Goal: Task Accomplishment & Management: Manage account settings

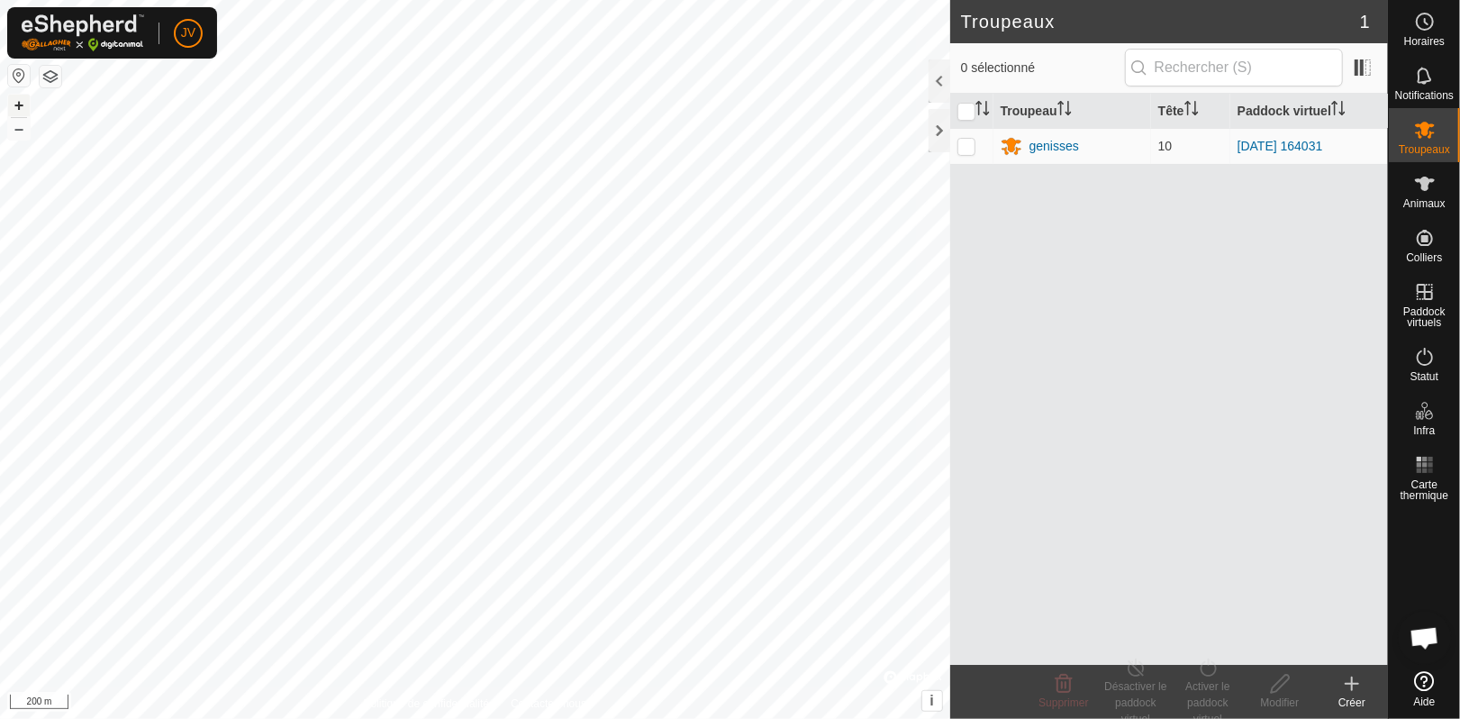
click at [20, 103] on button "+" at bounding box center [19, 106] width 22 height 22
click at [963, 149] on p-checkbox at bounding box center [967, 146] width 18 height 14
checkbox input "true"
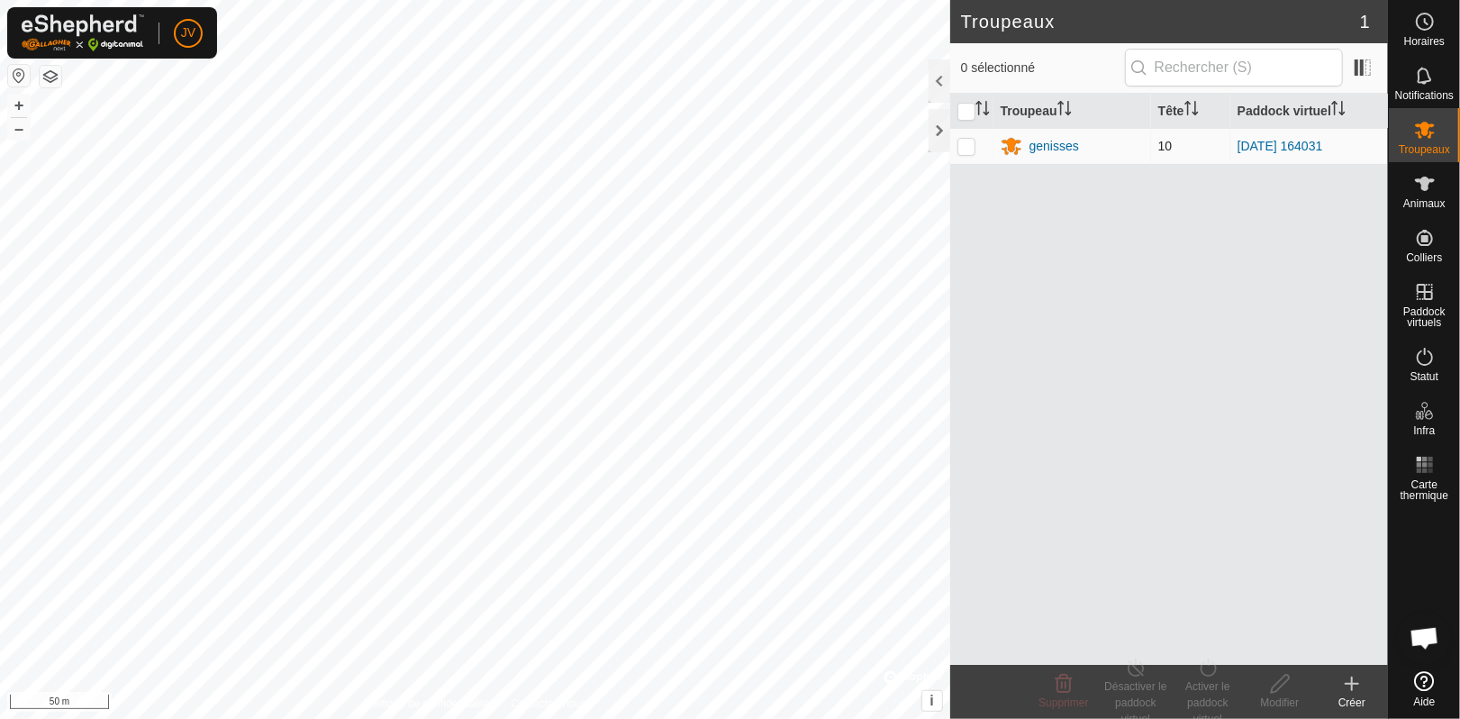
checkbox input "true"
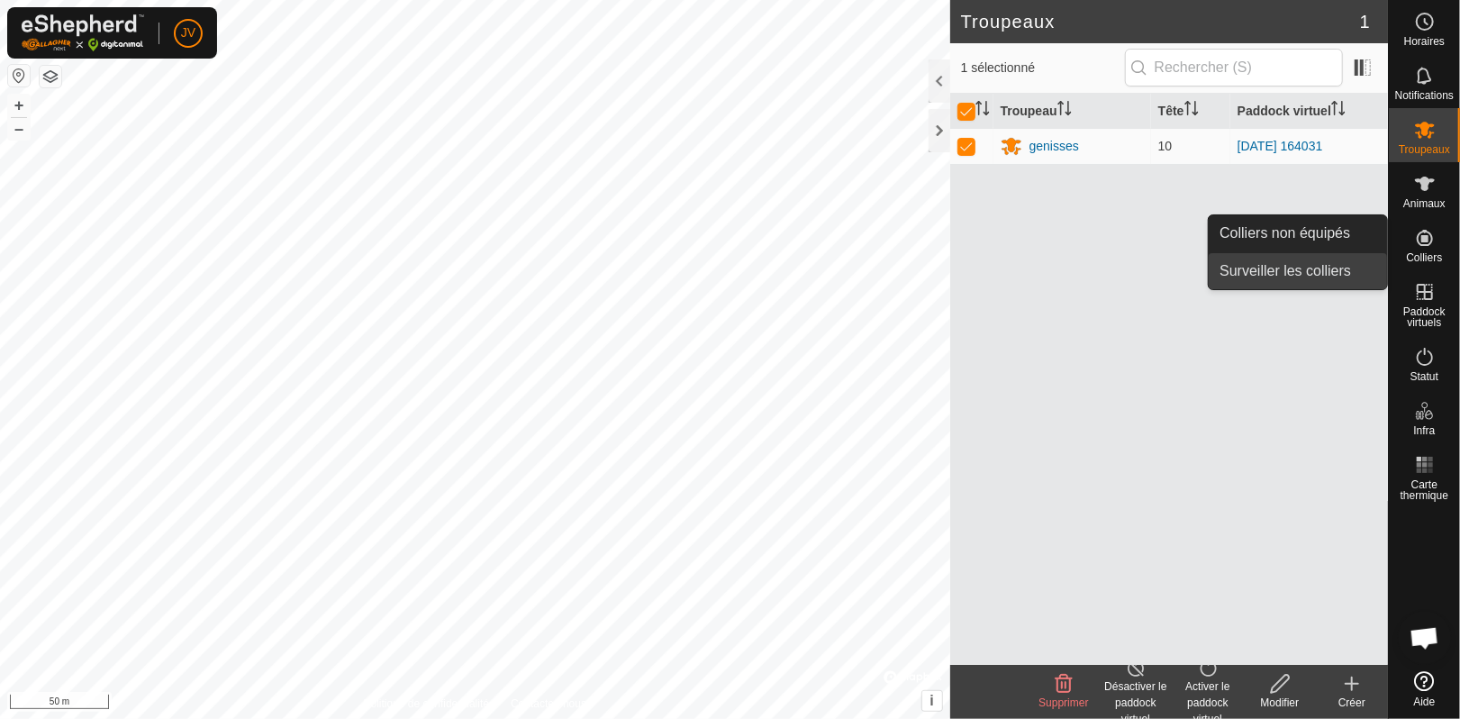
click at [1319, 271] on link "Surveiller les colliers" at bounding box center [1298, 271] width 178 height 36
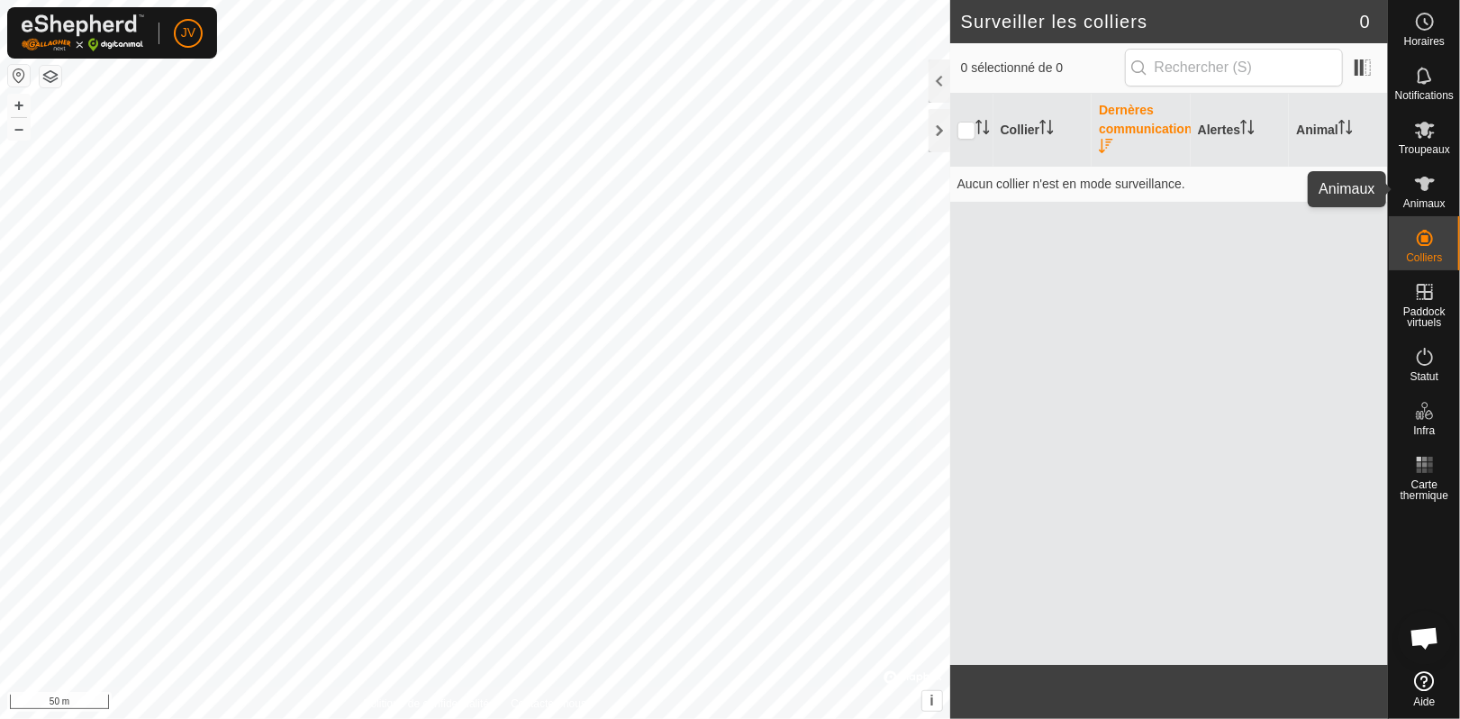
click at [1418, 186] on icon at bounding box center [1425, 184] width 22 height 22
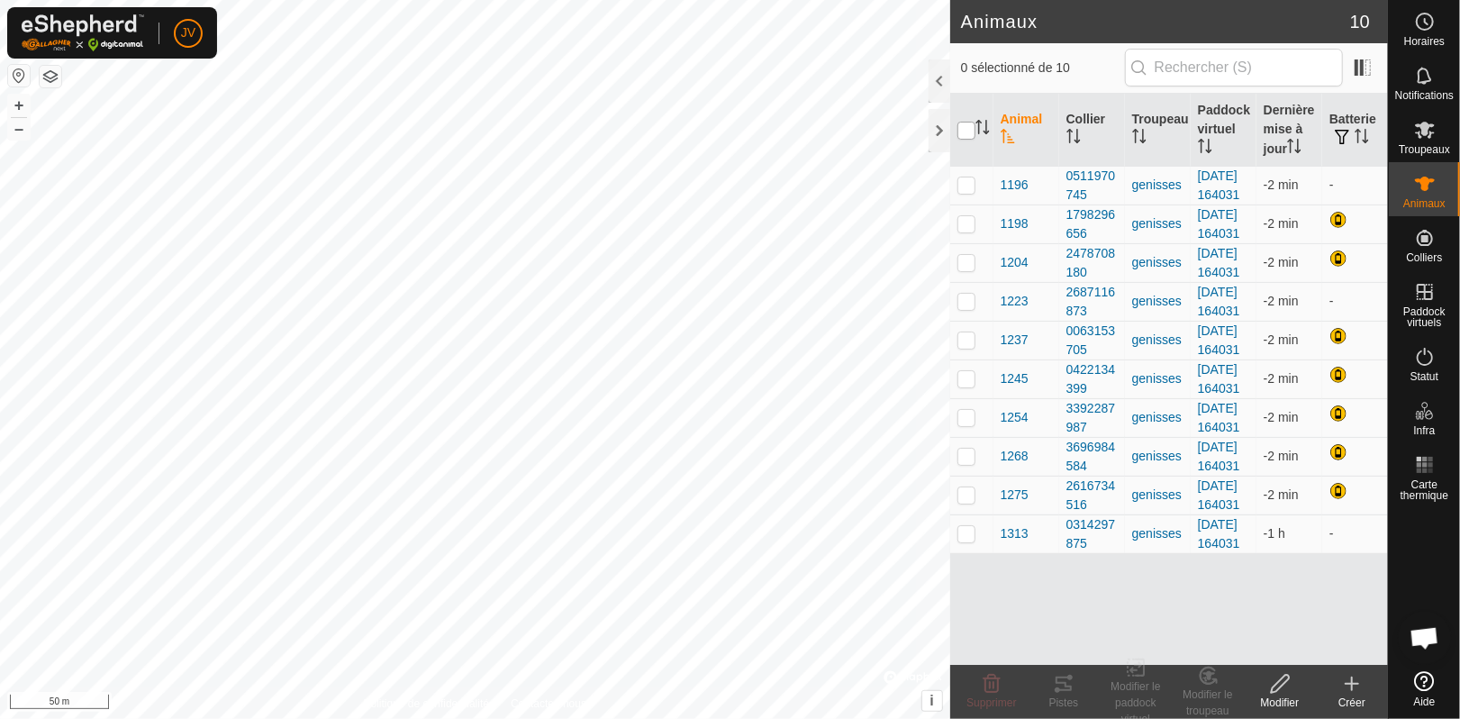
click at [962, 131] on input "checkbox" at bounding box center [967, 131] width 18 height 18
checkbox input "true"
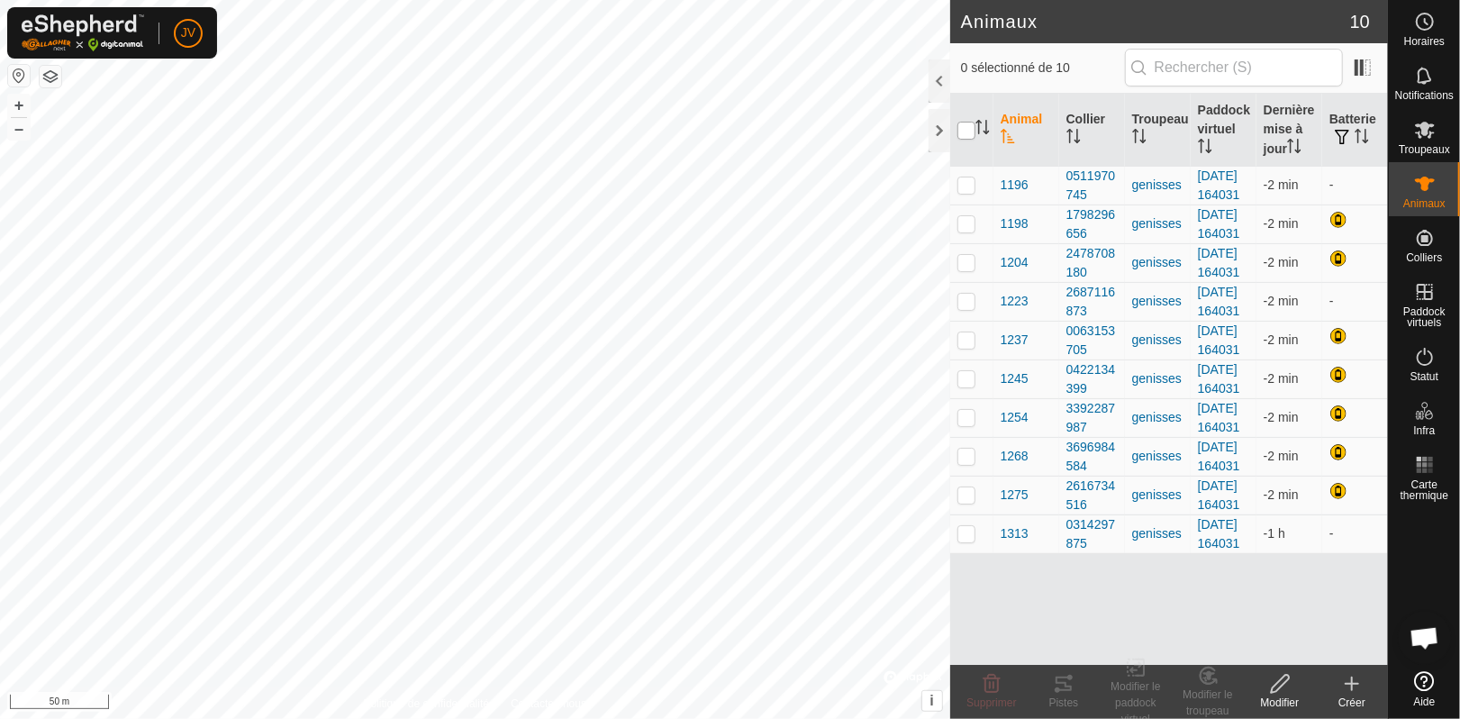
checkbox input "true"
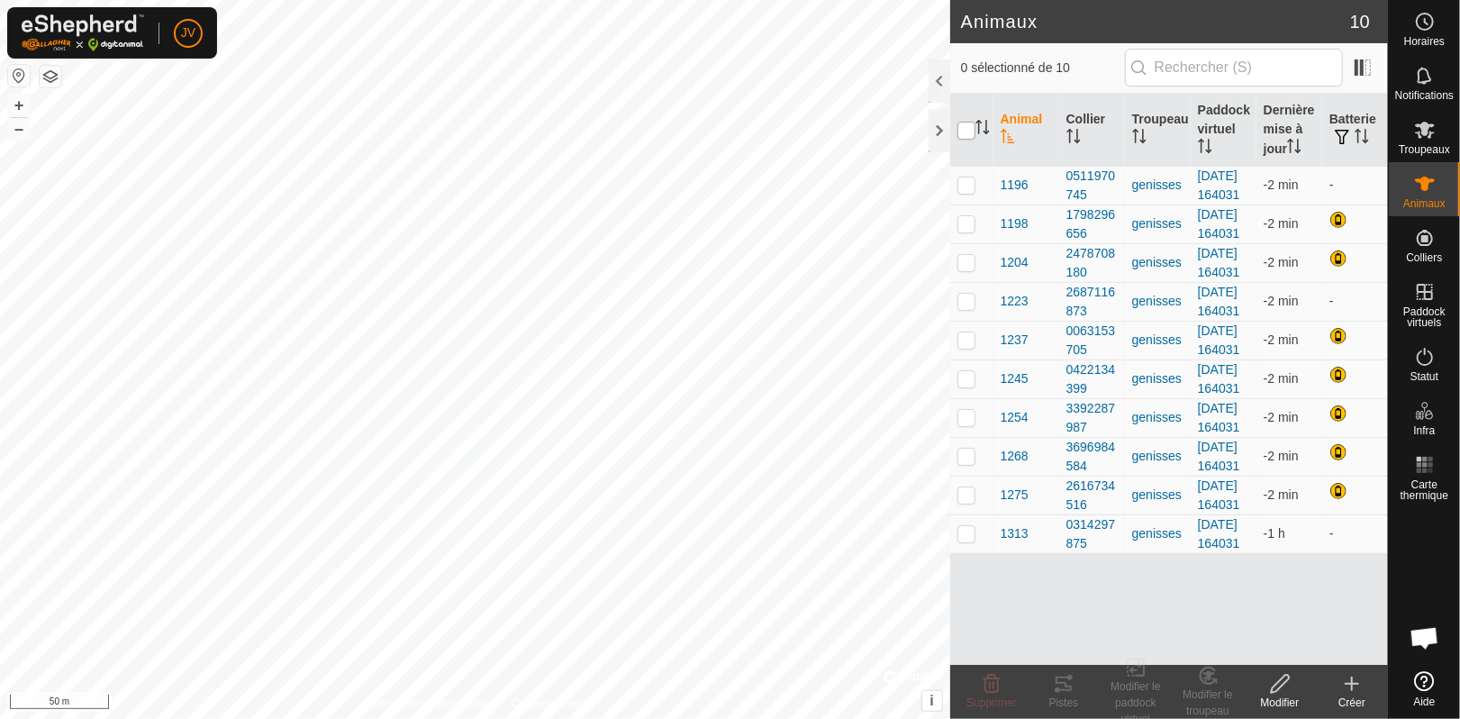
checkbox input "true"
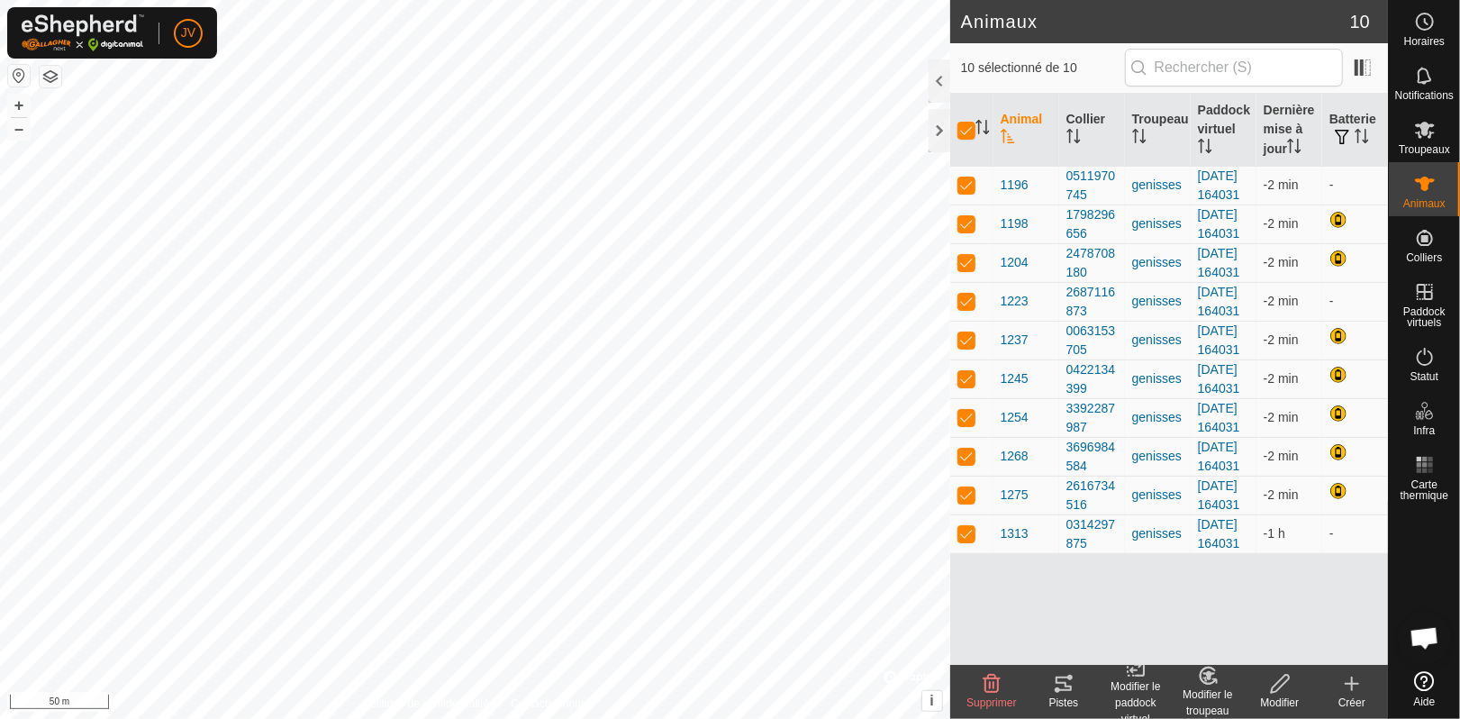
click at [1059, 696] on div "Pistes" at bounding box center [1064, 703] width 72 height 16
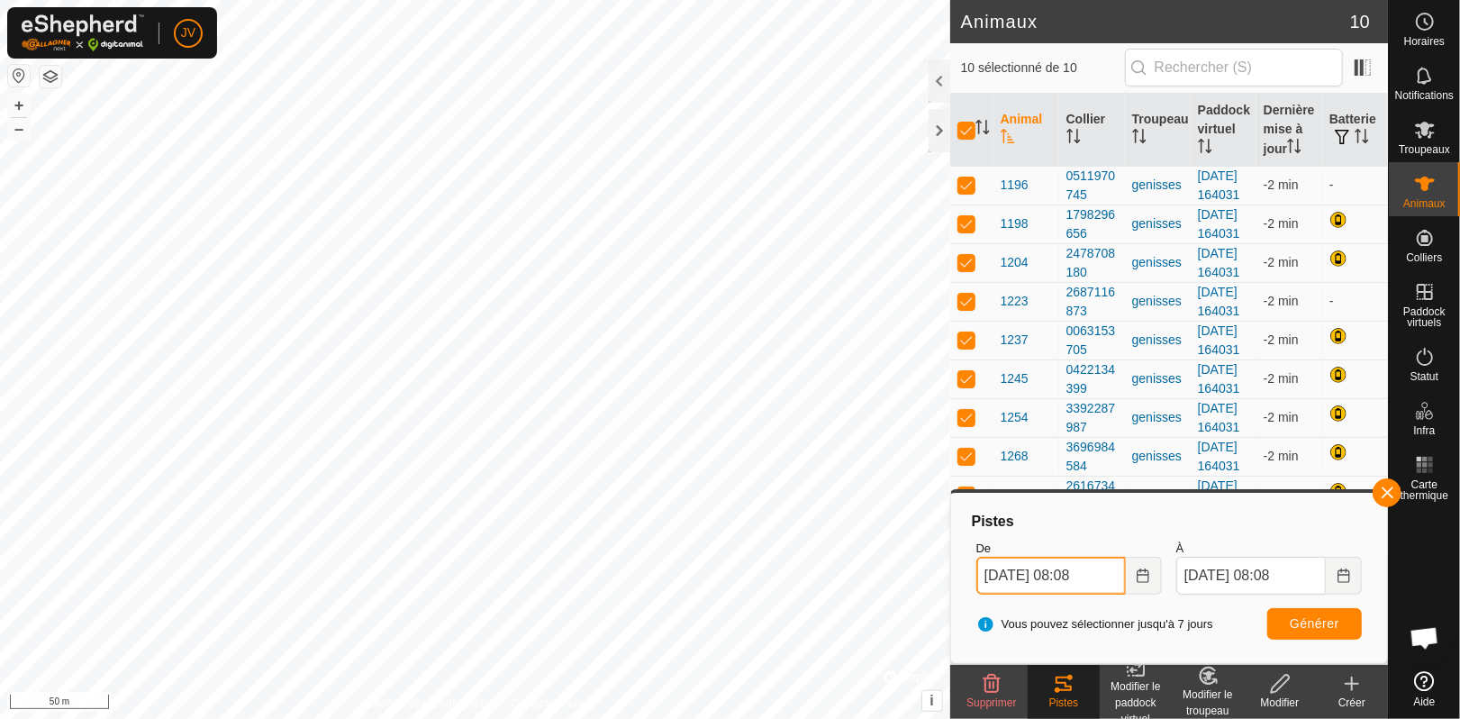
click at [1085, 564] on input "[DATE] 08:08" at bounding box center [1052, 576] width 150 height 38
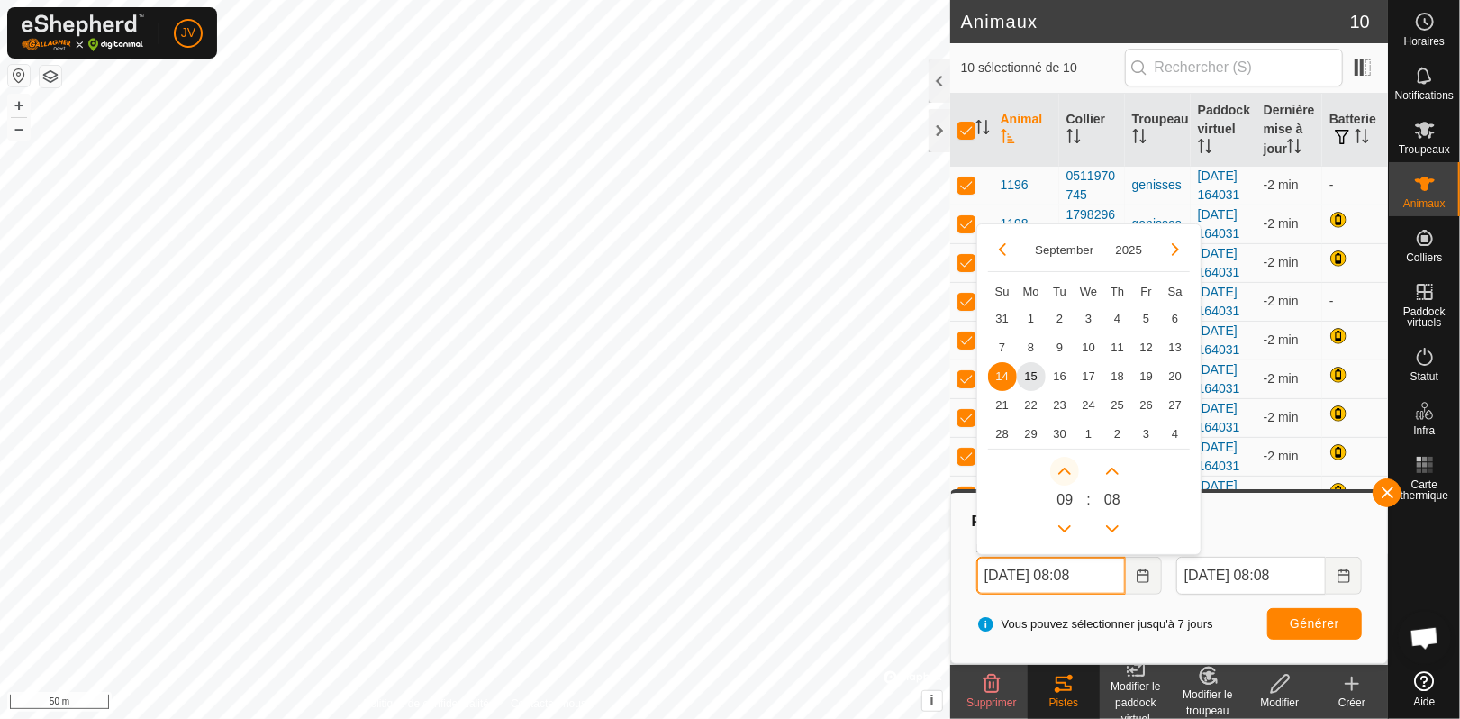
click at [1062, 475] on button "Next Hour" at bounding box center [1064, 471] width 29 height 29
click at [1063, 477] on span "Next Hour" at bounding box center [1063, 477] width 0 height 0
click at [1062, 475] on icon "Next Hour" at bounding box center [1065, 471] width 14 height 14
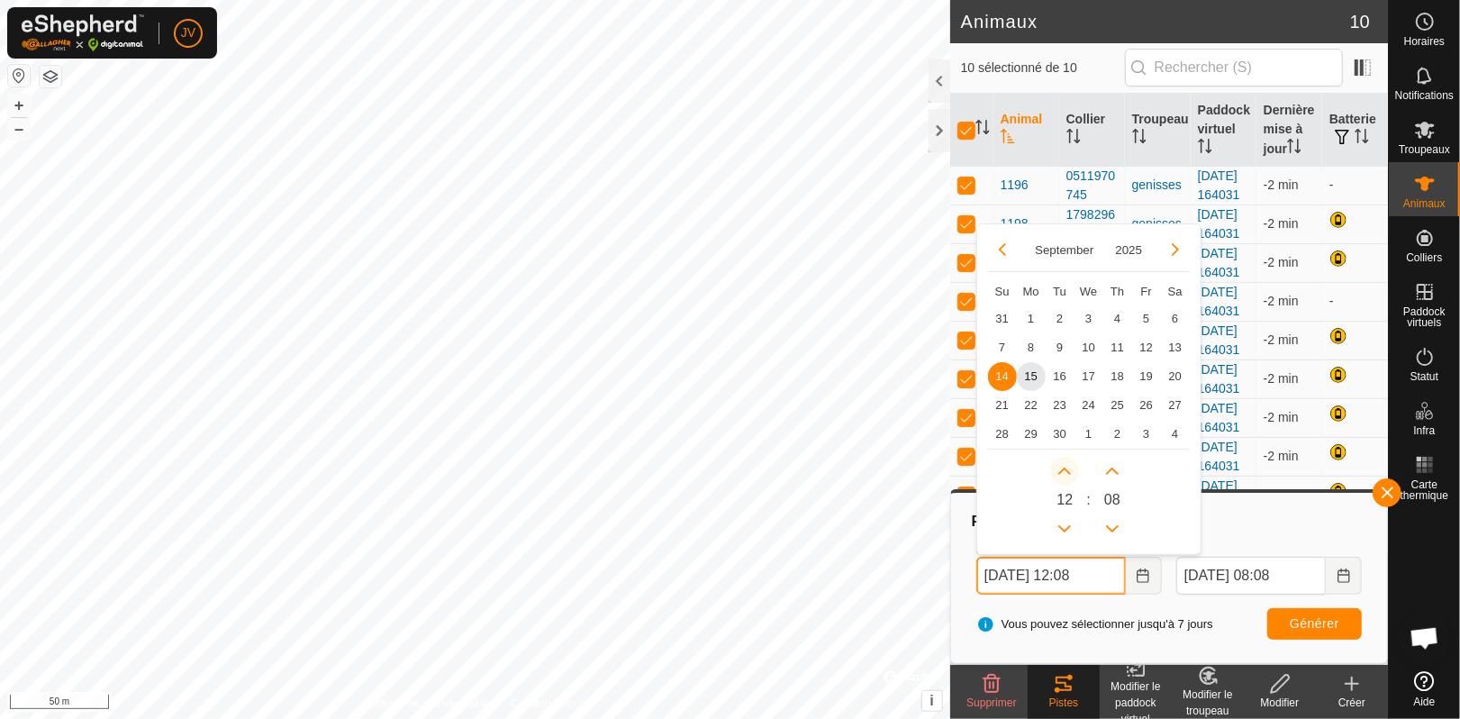
type input "[DATE] 13:08"
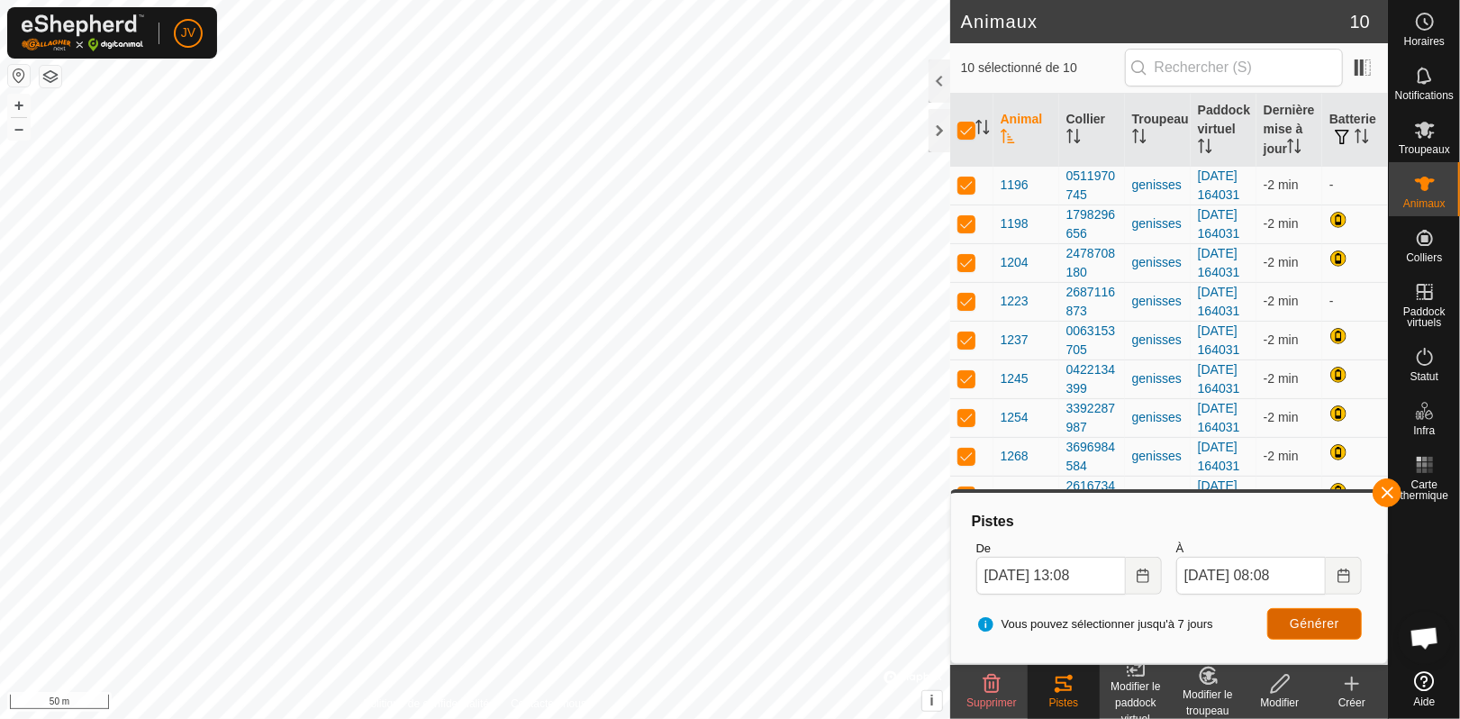
click at [1308, 616] on span "Générer" at bounding box center [1315, 623] width 50 height 14
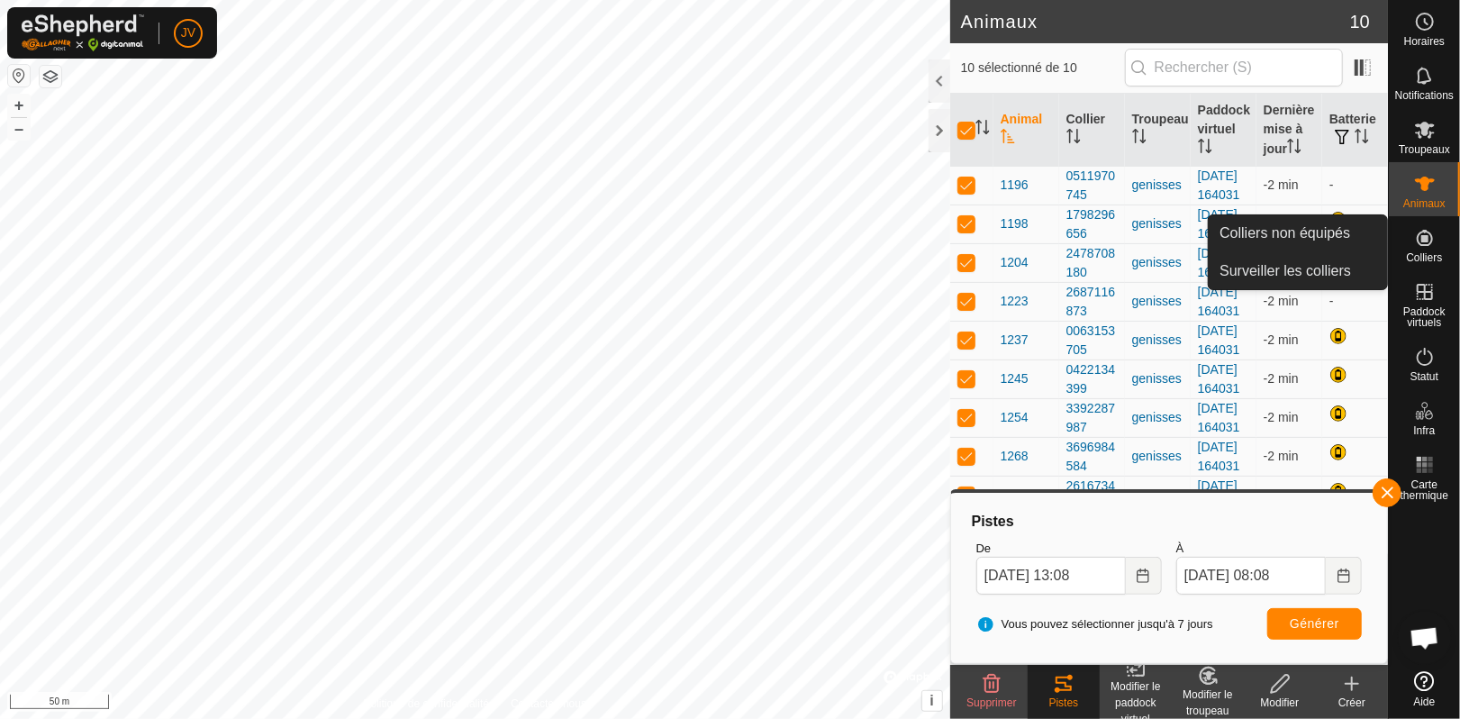
click at [1414, 239] on icon at bounding box center [1425, 238] width 22 height 22
click at [1427, 246] on icon at bounding box center [1425, 238] width 22 height 22
click at [1419, 244] on icon at bounding box center [1425, 238] width 22 height 22
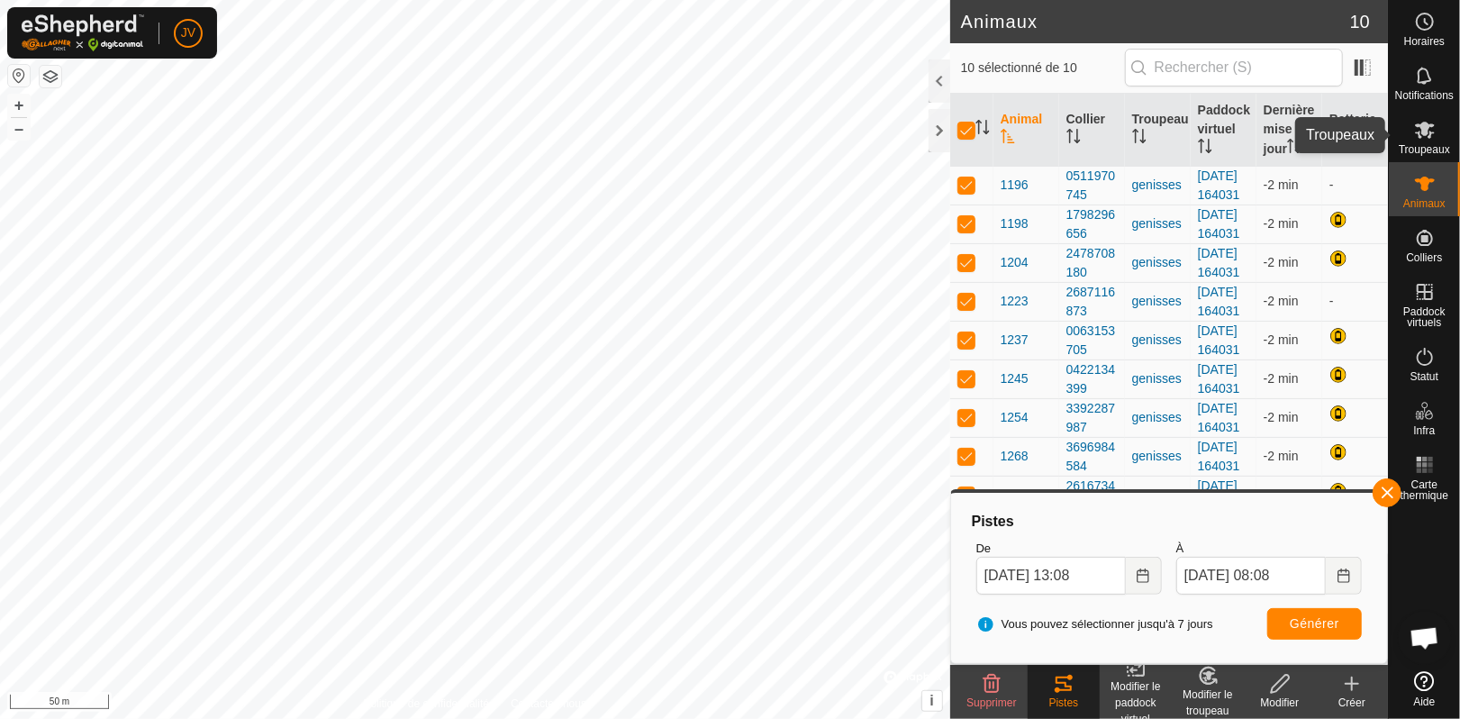
click at [1424, 138] on icon at bounding box center [1425, 130] width 22 height 22
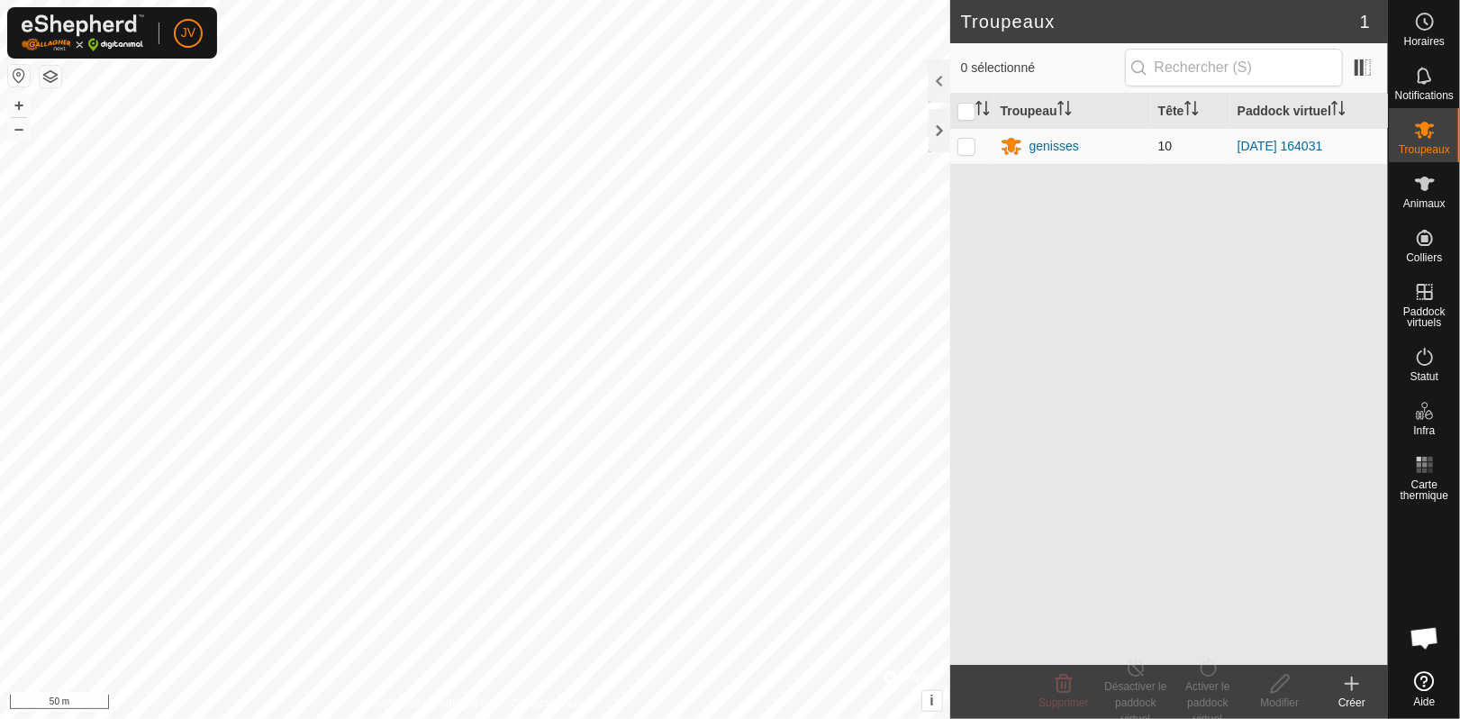
click at [967, 149] on p-checkbox at bounding box center [967, 146] width 18 height 14
checkbox input "true"
click at [1129, 686] on div "Désactiver le paddock virtuel" at bounding box center [1136, 702] width 72 height 49
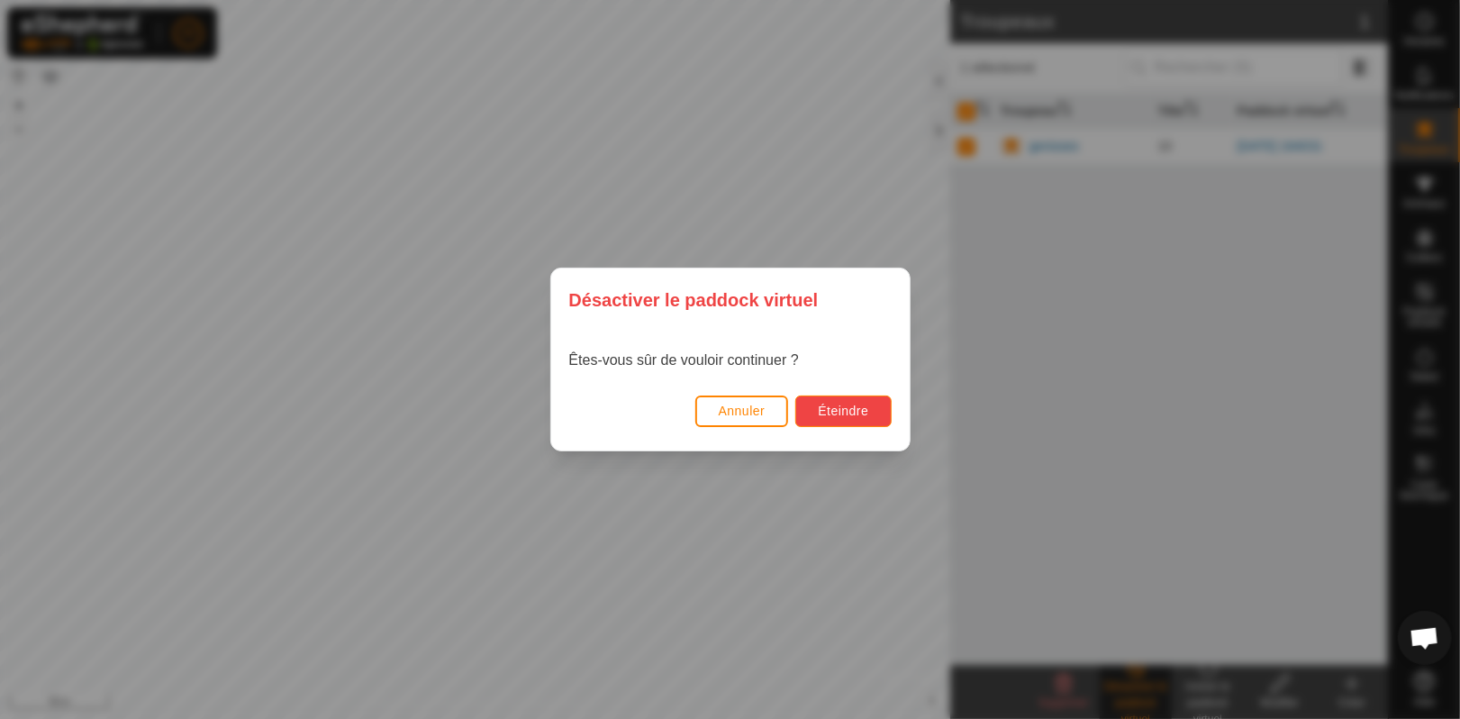
click at [818, 414] on span "Éteindre" at bounding box center [843, 411] width 50 height 14
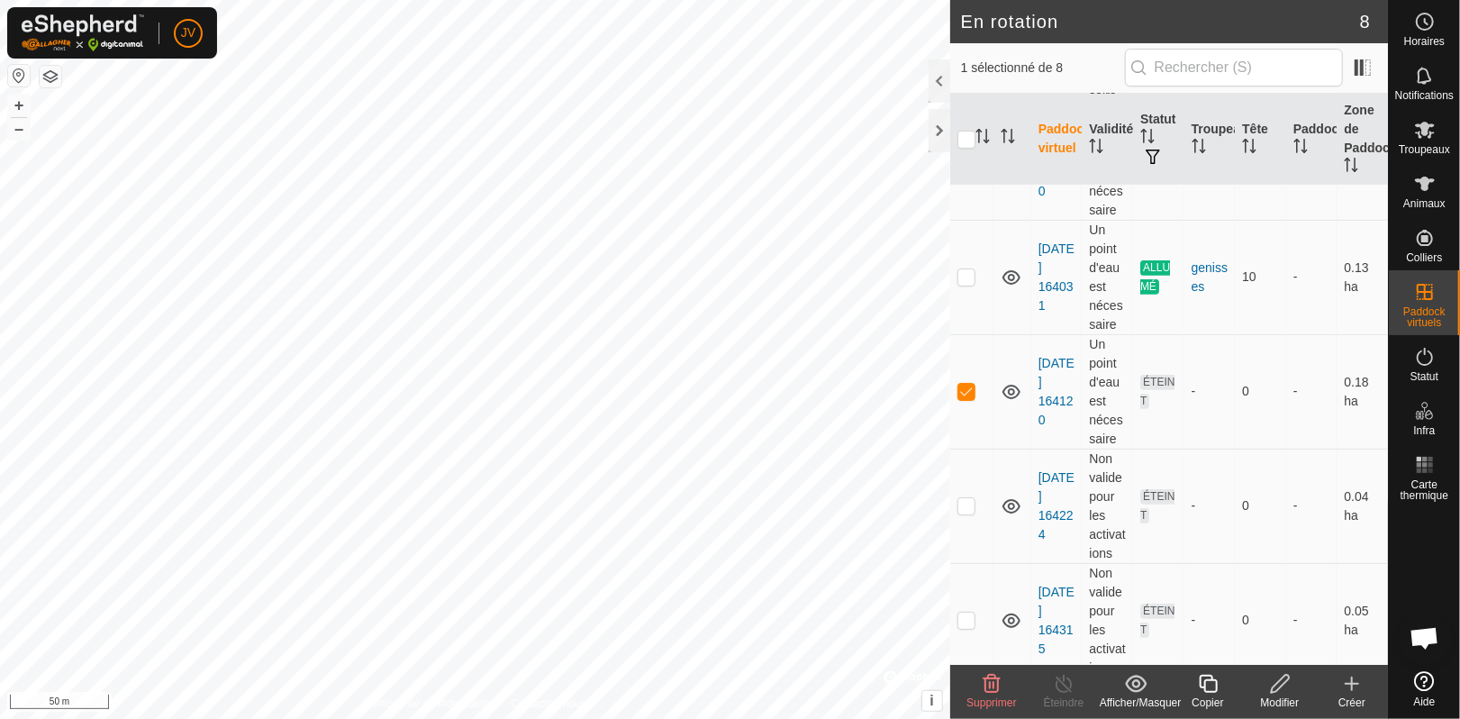
scroll to position [471, 0]
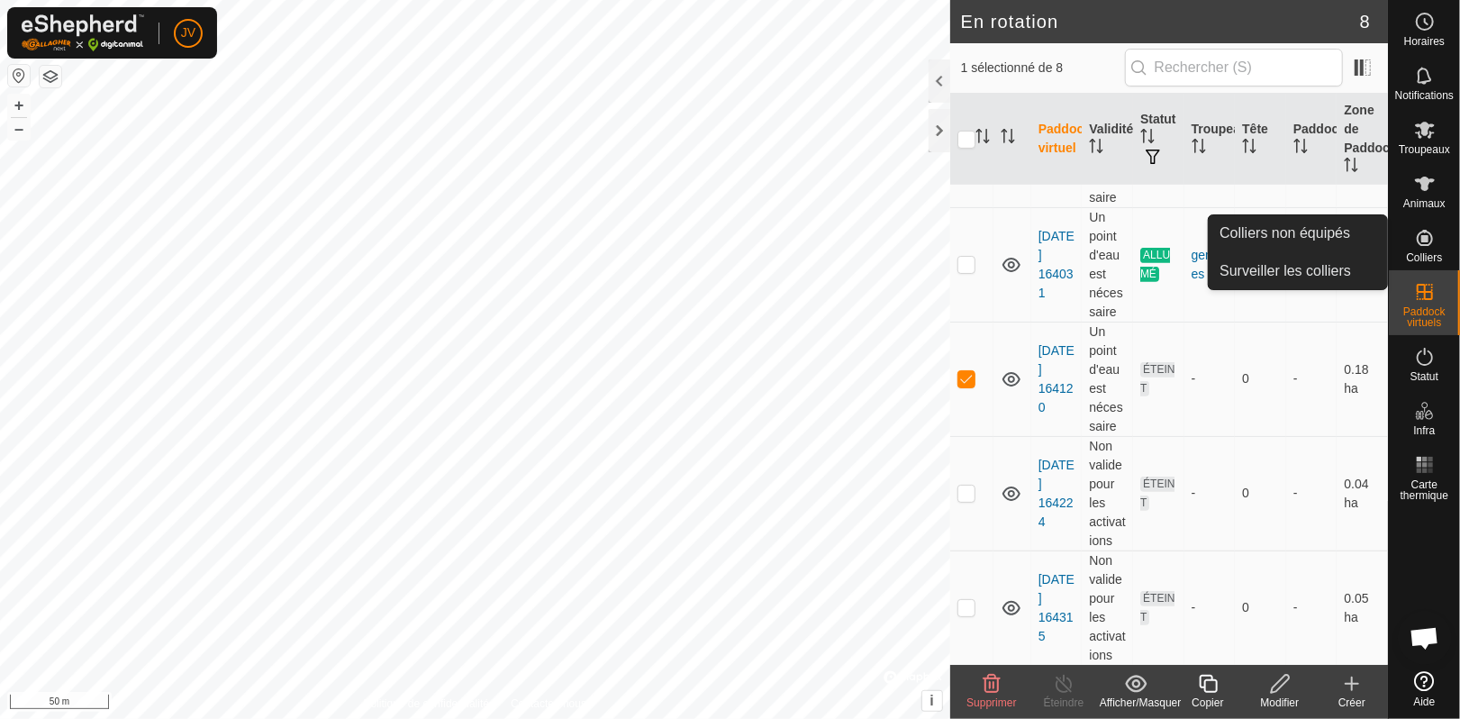
click at [1423, 237] on icon at bounding box center [1425, 238] width 16 height 16
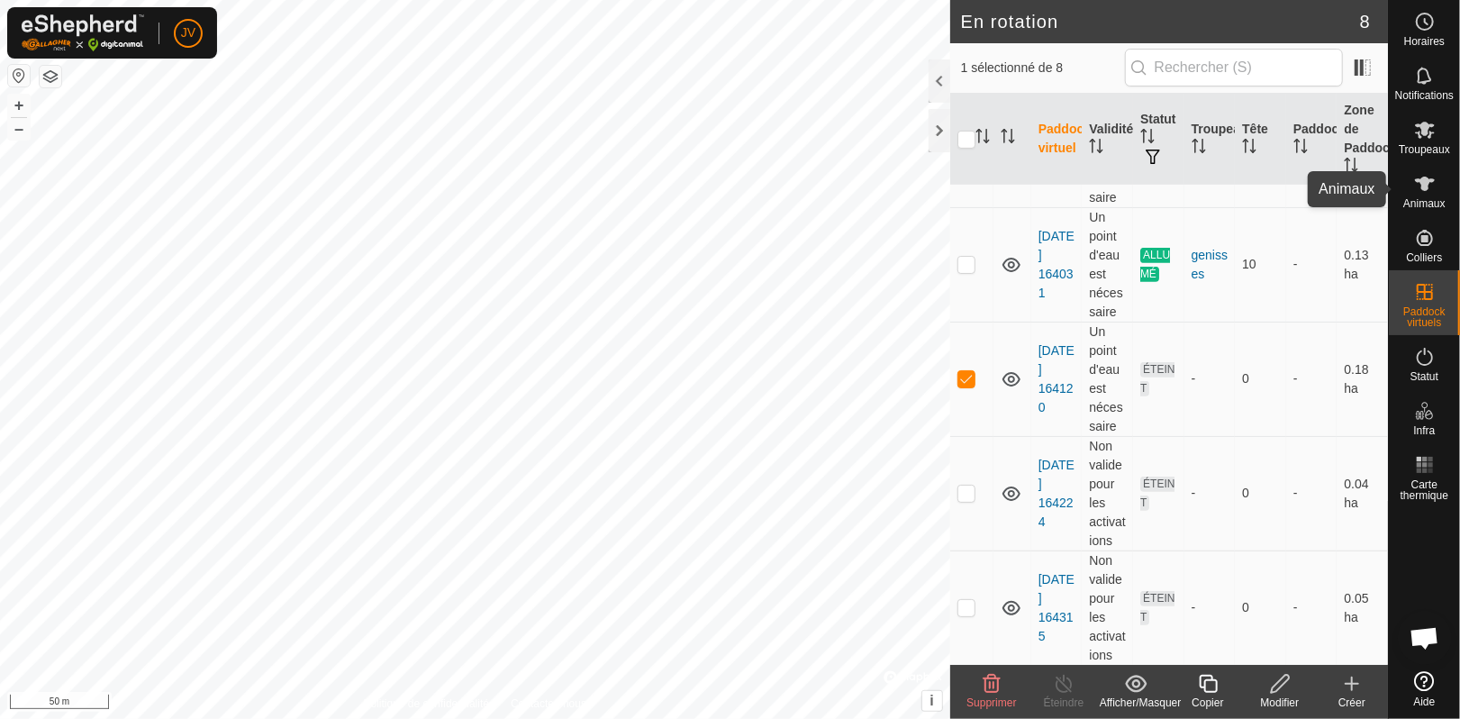
click at [1422, 183] on icon at bounding box center [1425, 184] width 20 height 14
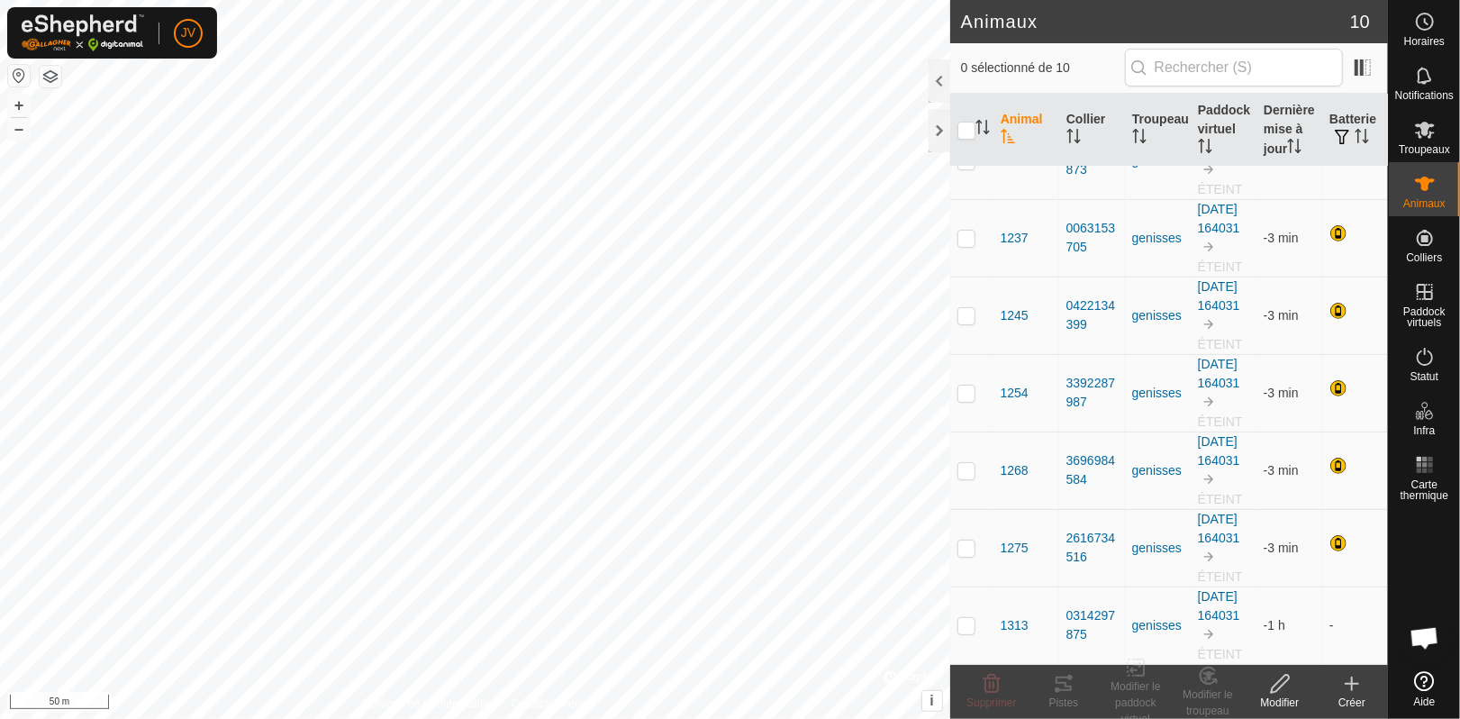
scroll to position [466, 0]
click at [964, 131] on input "checkbox" at bounding box center [967, 131] width 18 height 18
checkbox input "true"
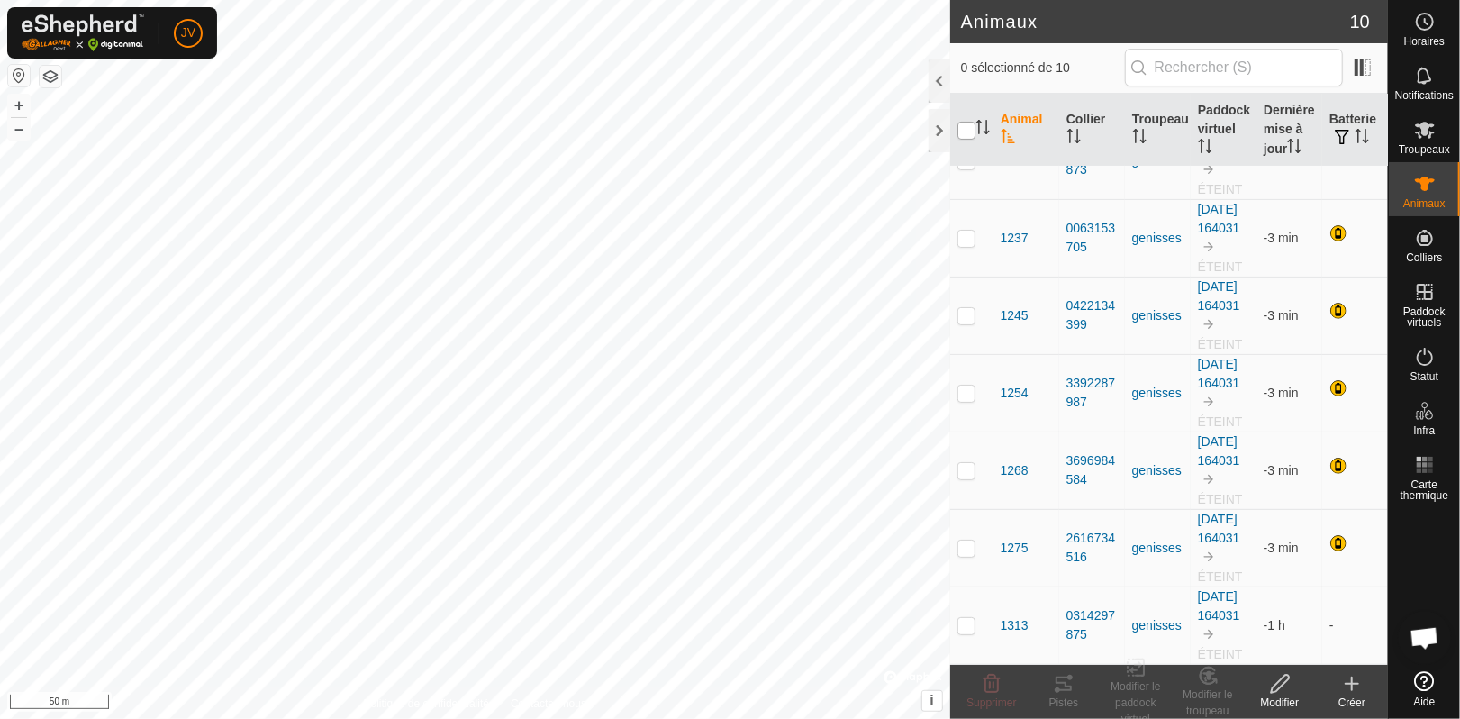
checkbox input "true"
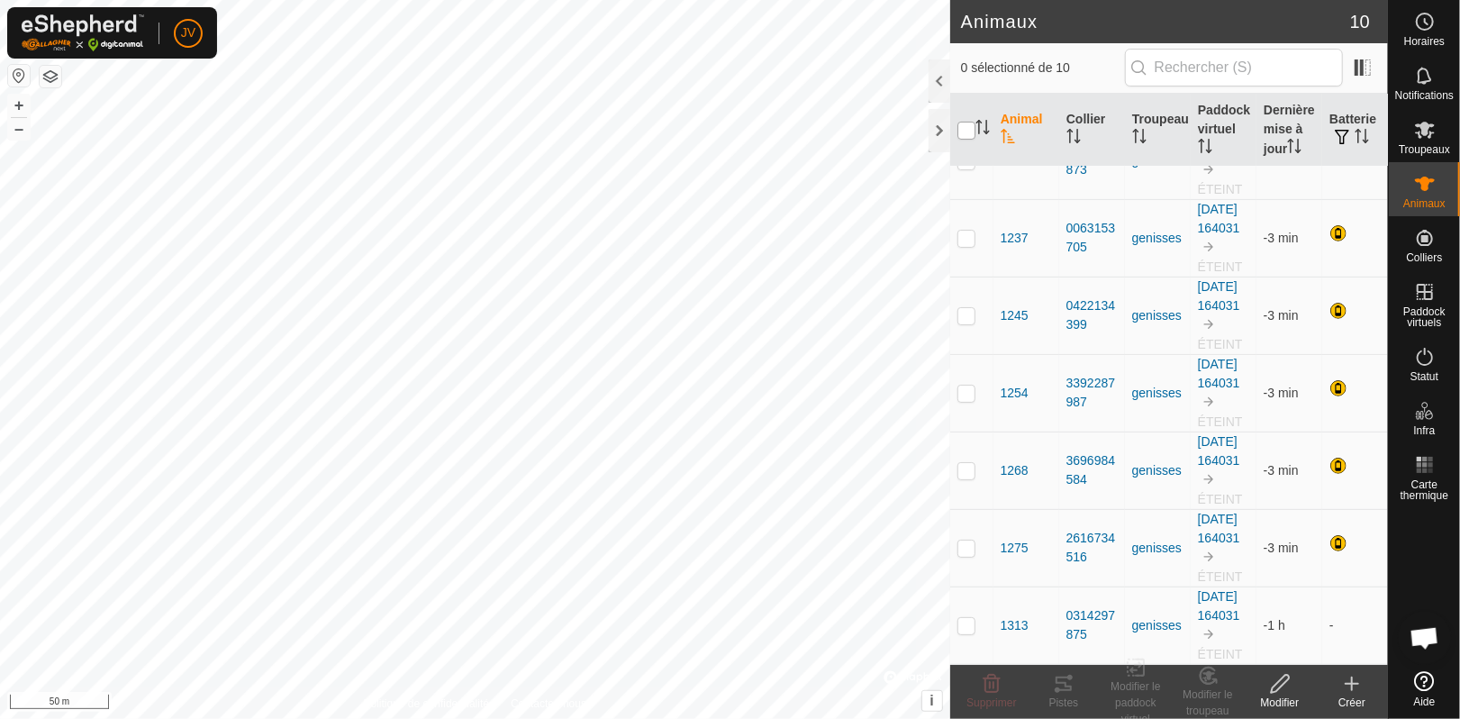
checkbox input "true"
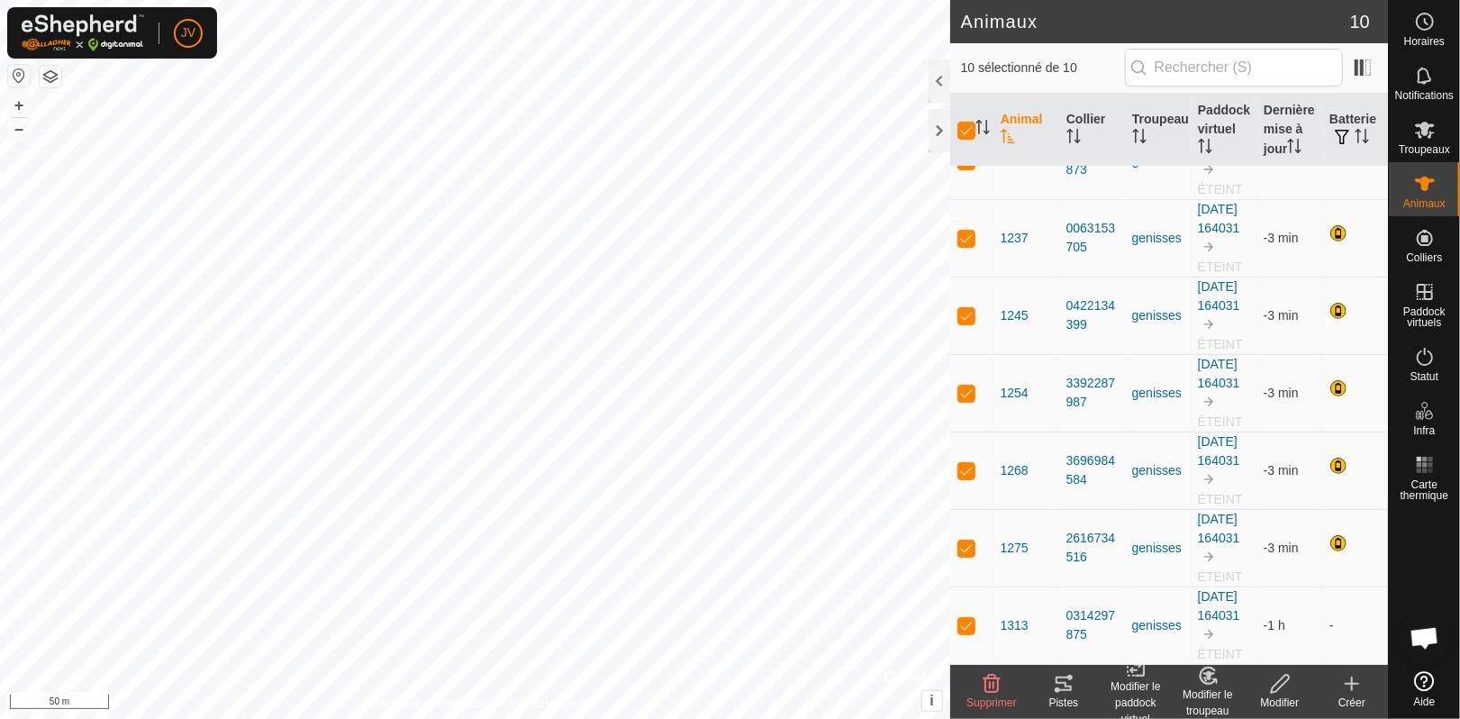
click at [1132, 692] on div "Modifier le paddock virtuel" at bounding box center [1136, 702] width 72 height 49
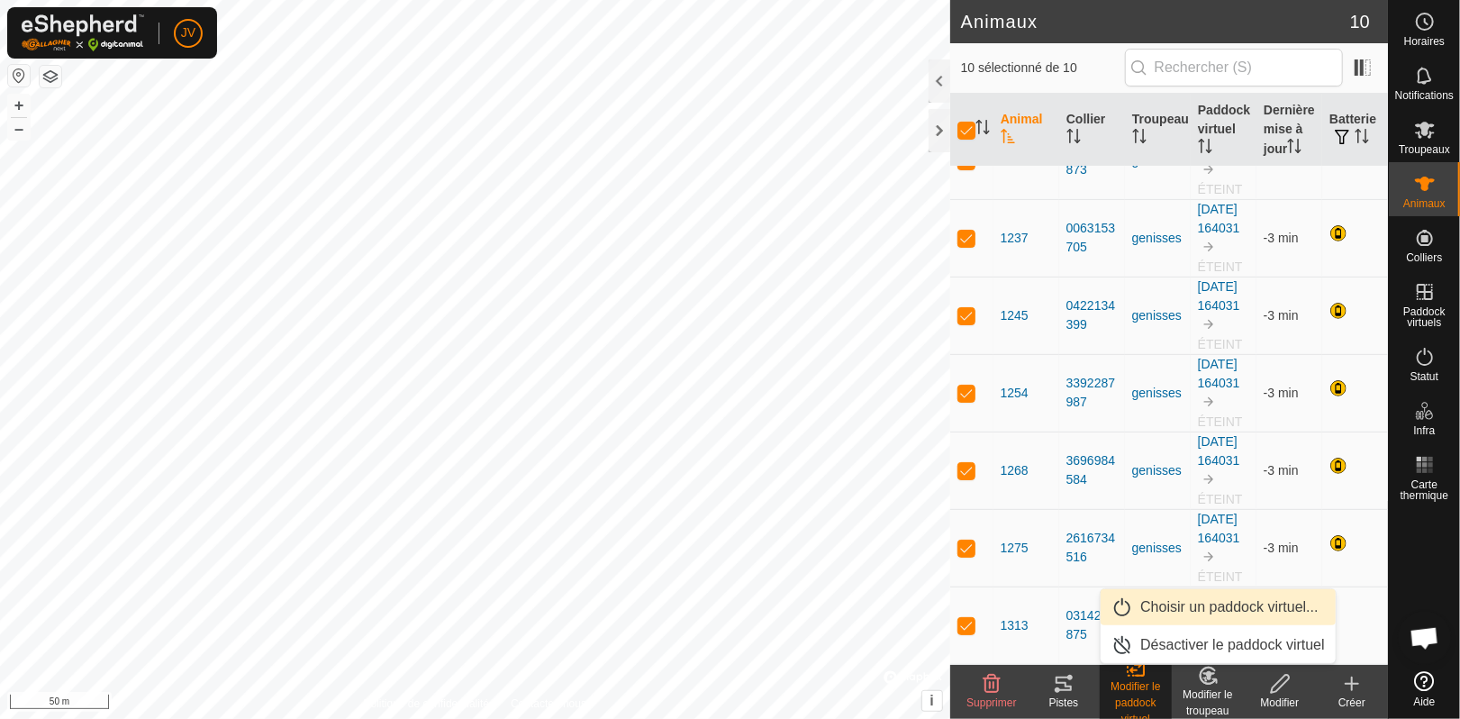
click at [1169, 611] on link "Choisir un paddock virtuel..." at bounding box center [1218, 607] width 235 height 36
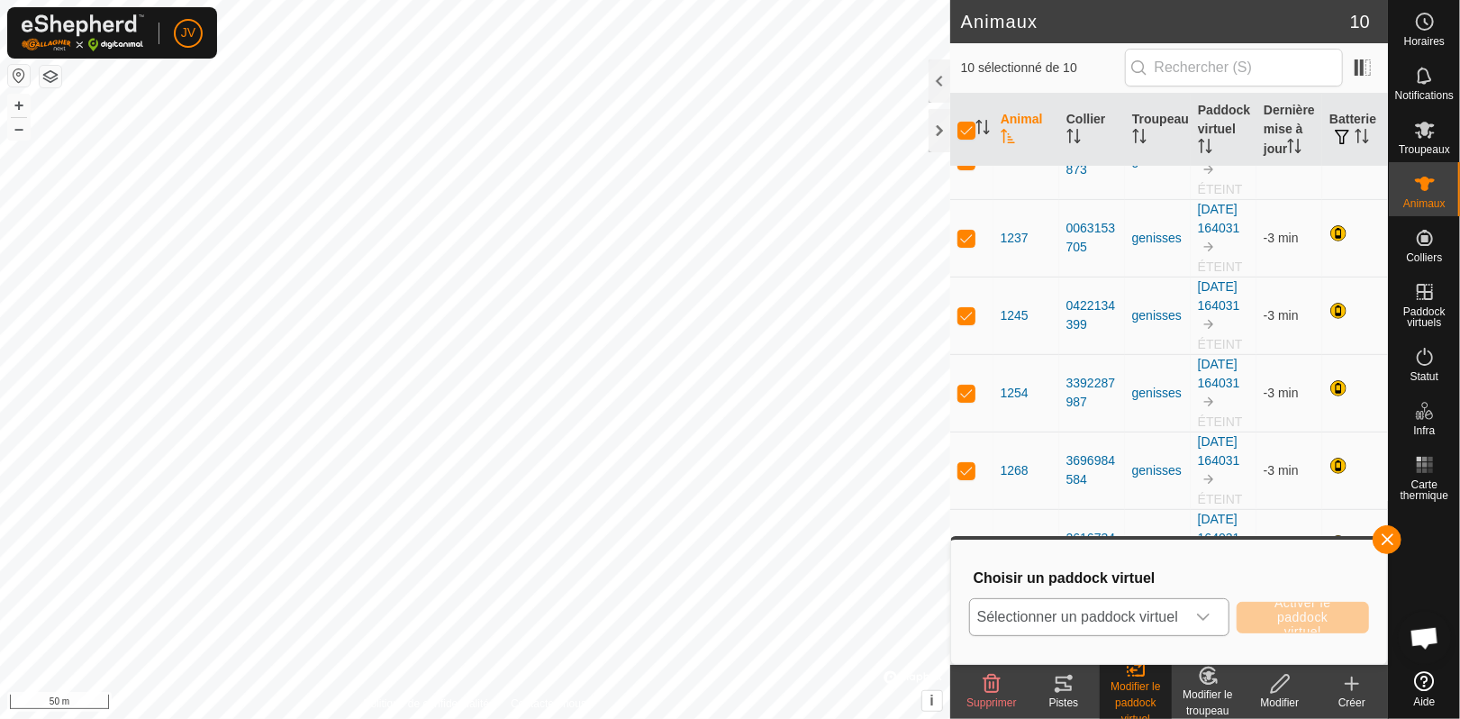
click at [1220, 614] on div "dropdown trigger" at bounding box center [1204, 617] width 36 height 36
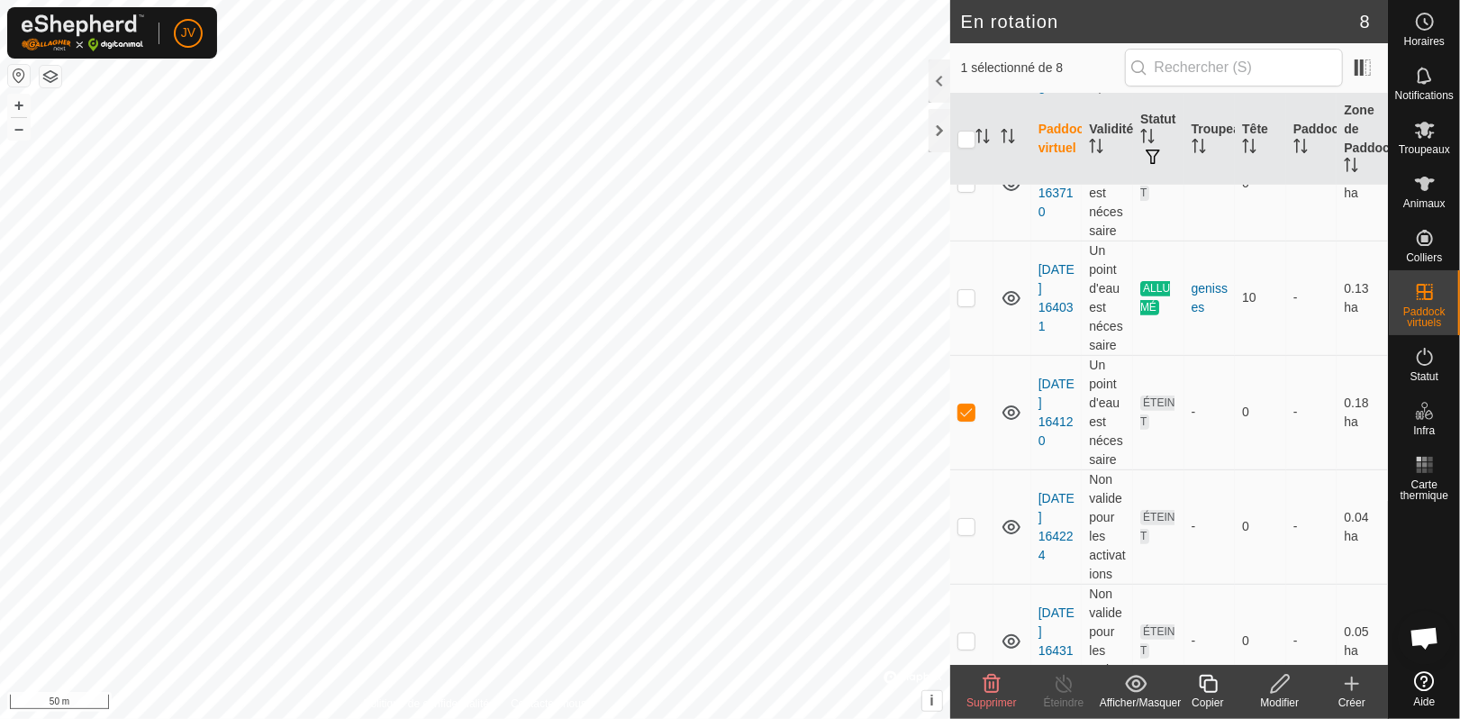
scroll to position [471, 0]
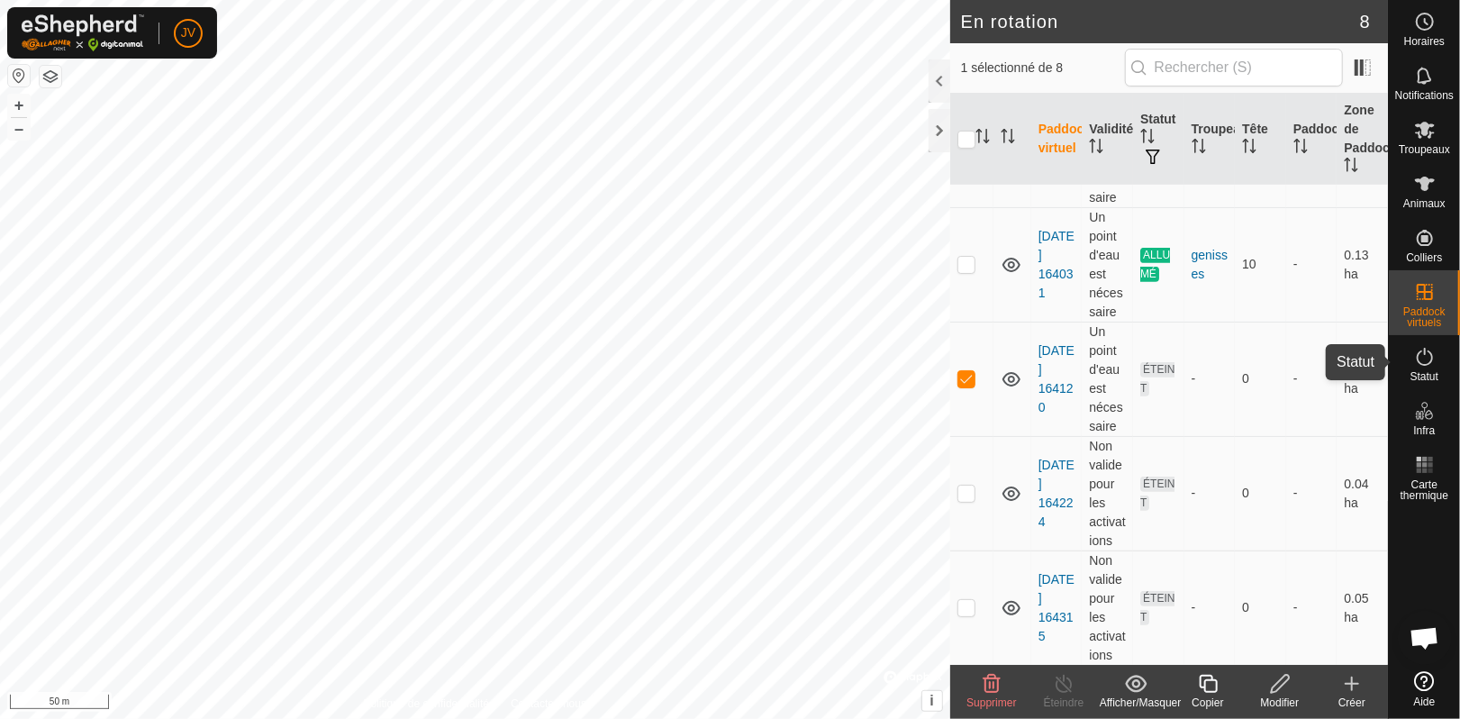
click at [1423, 356] on icon at bounding box center [1425, 357] width 22 height 22
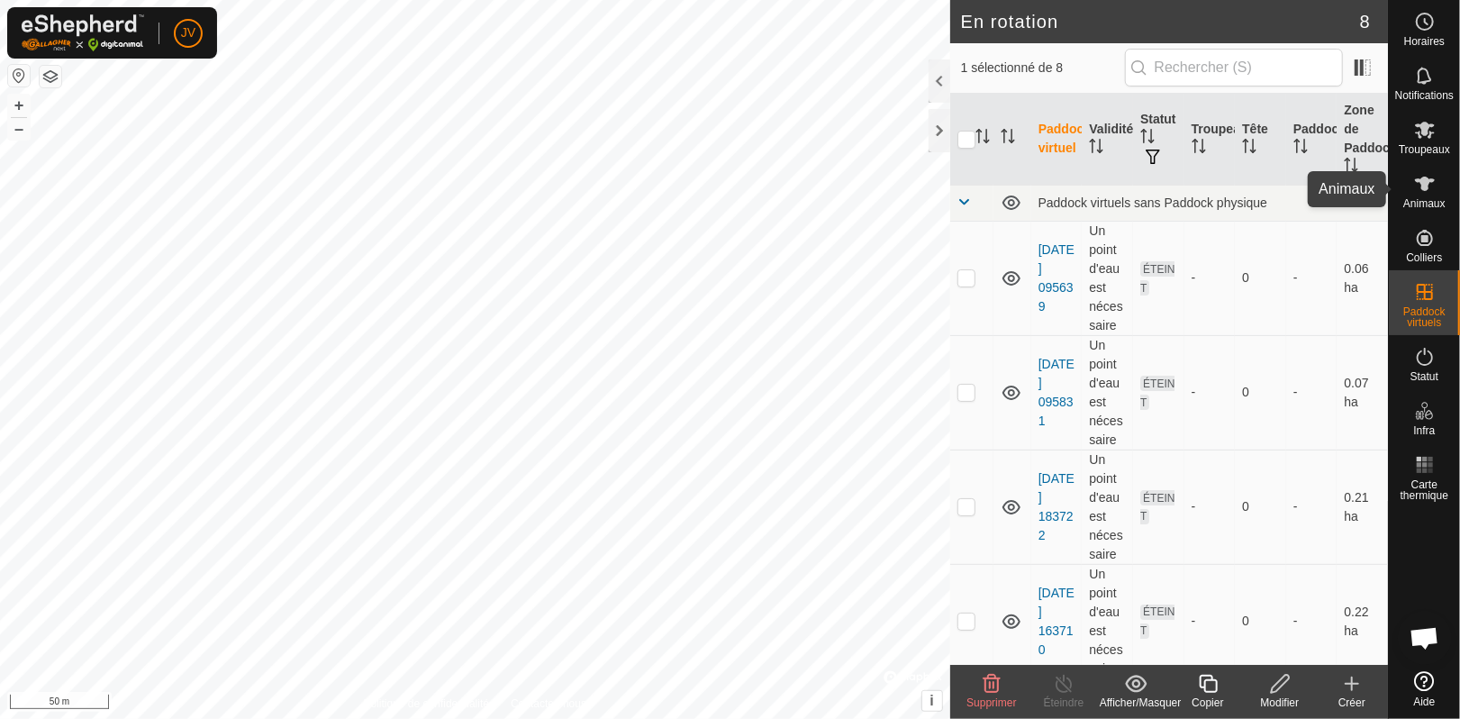
click at [1427, 193] on icon at bounding box center [1425, 184] width 22 height 22
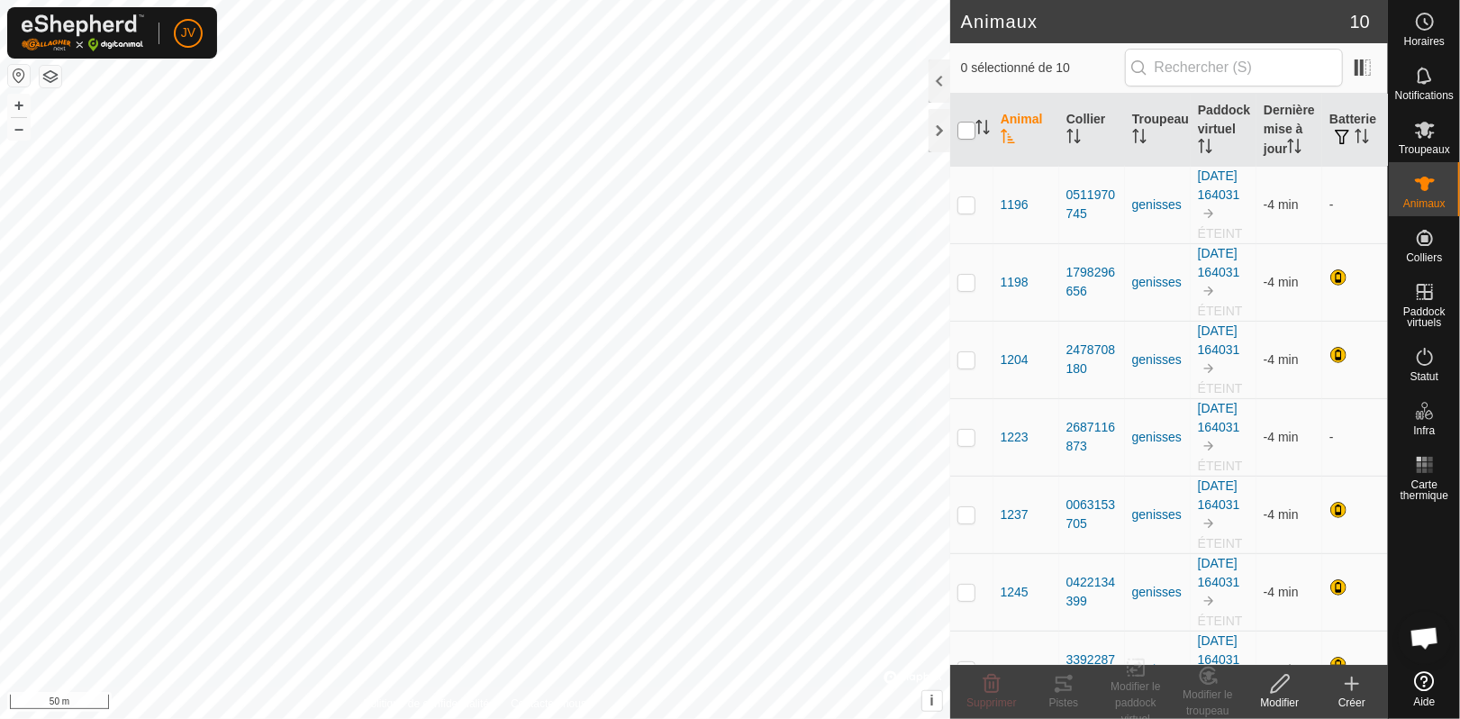
click at [964, 131] on input "checkbox" at bounding box center [967, 131] width 18 height 18
checkbox input "true"
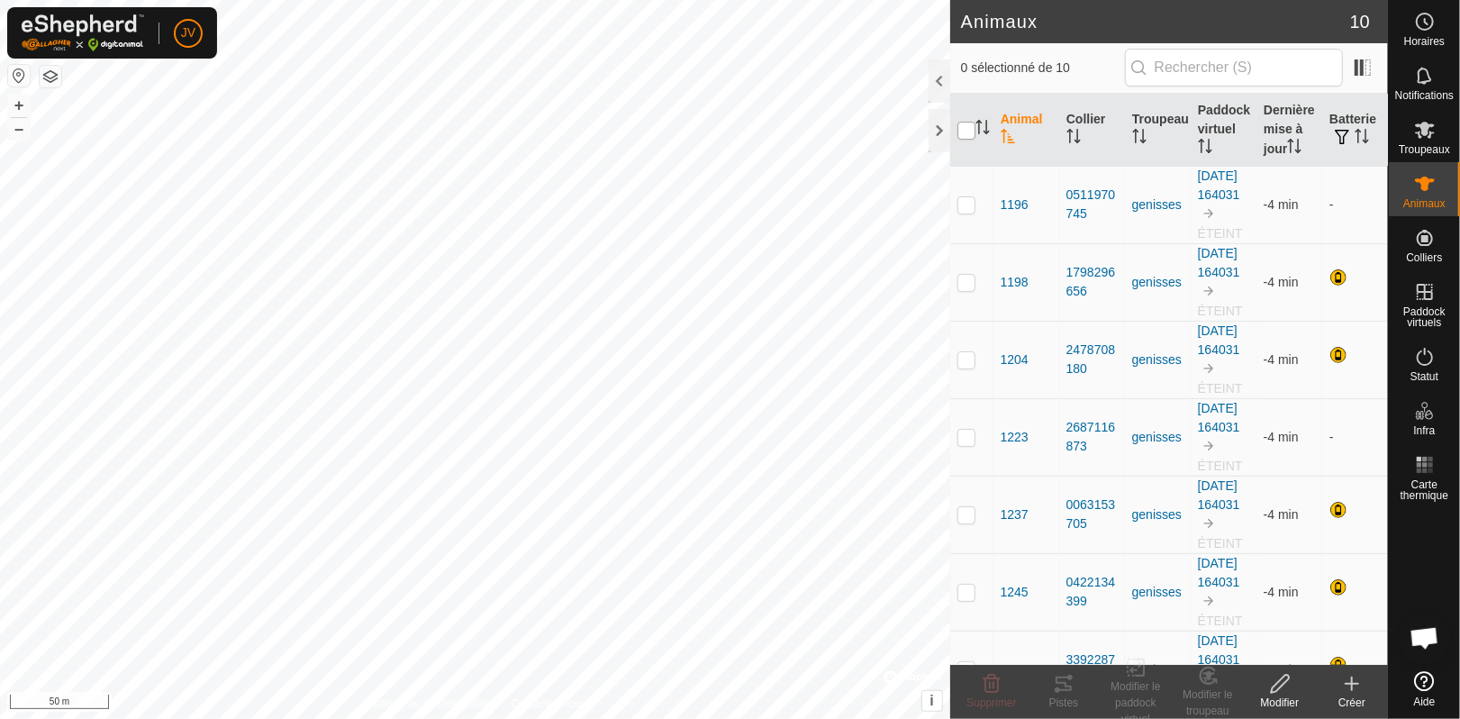
checkbox input "true"
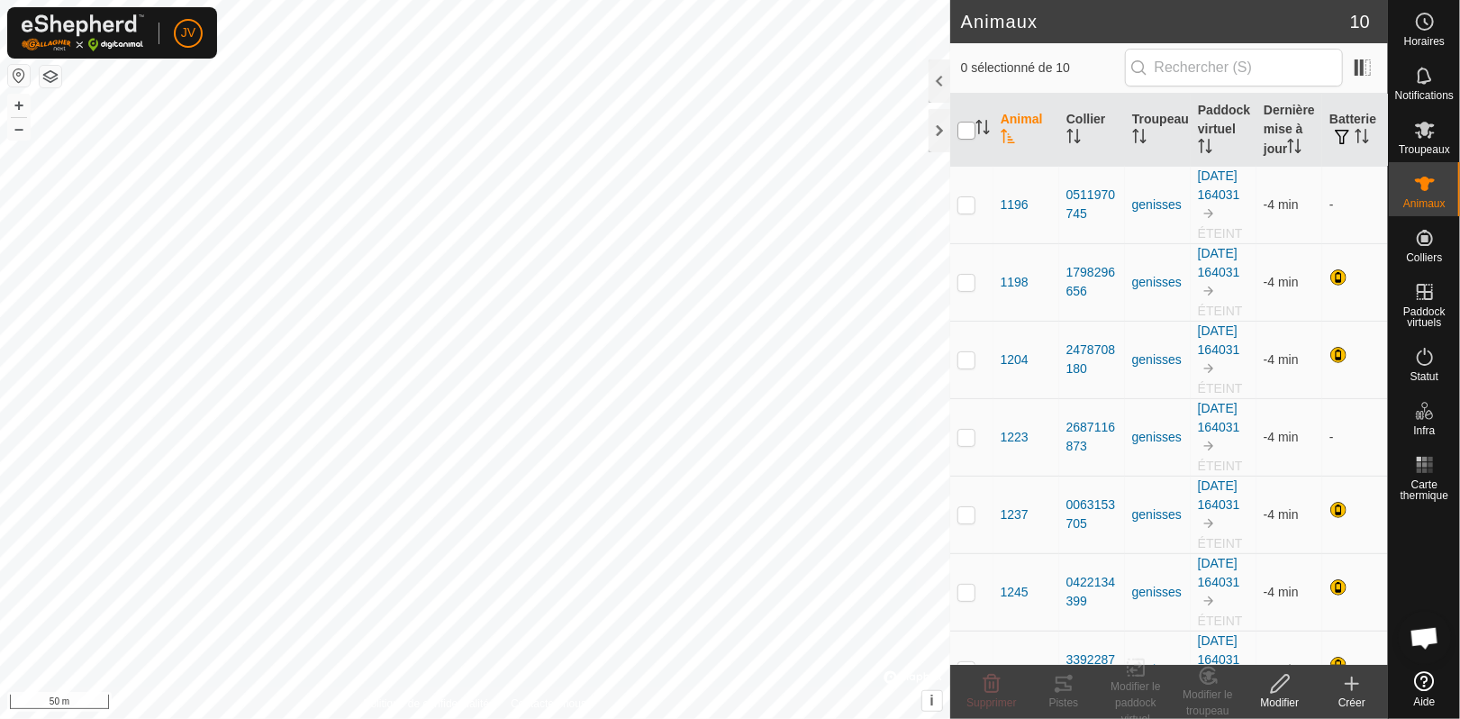
checkbox input "true"
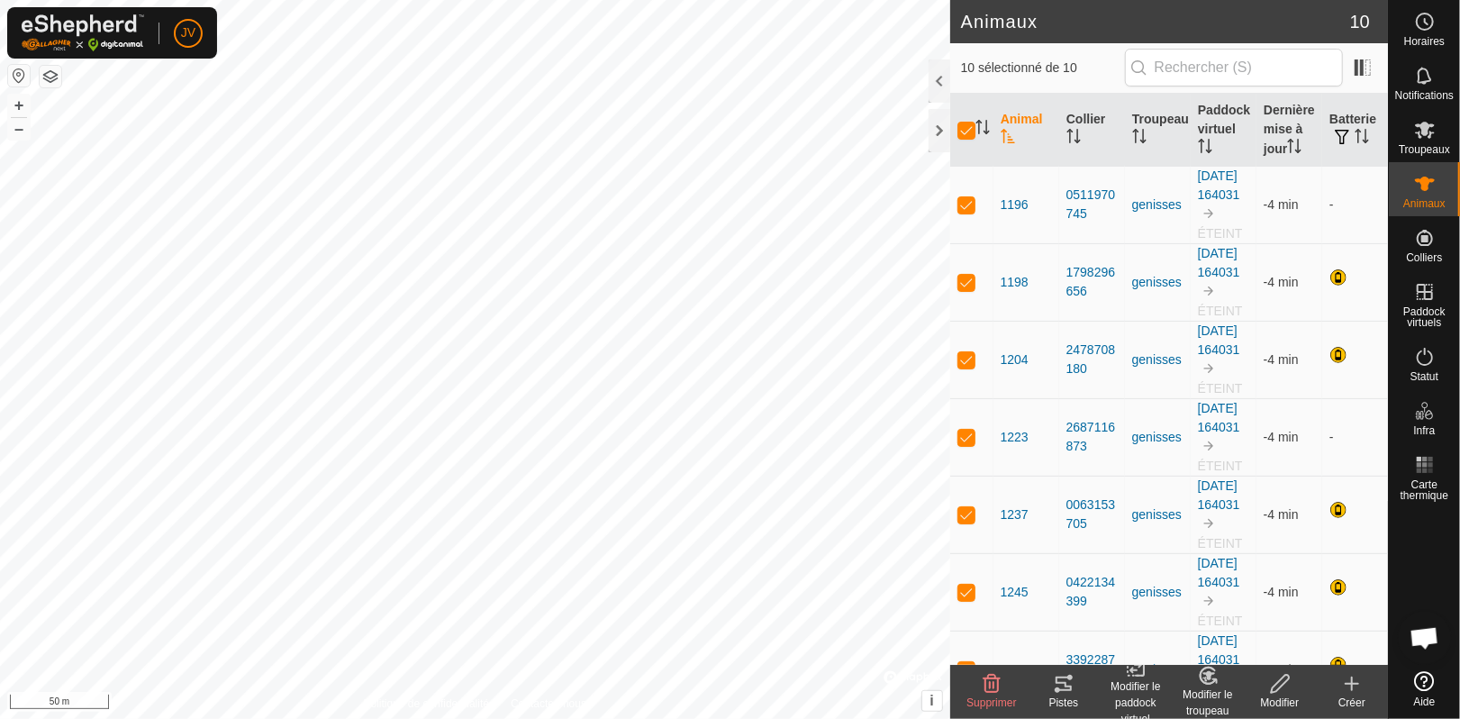
click at [1132, 687] on div "Modifier le paddock virtuel" at bounding box center [1136, 702] width 72 height 49
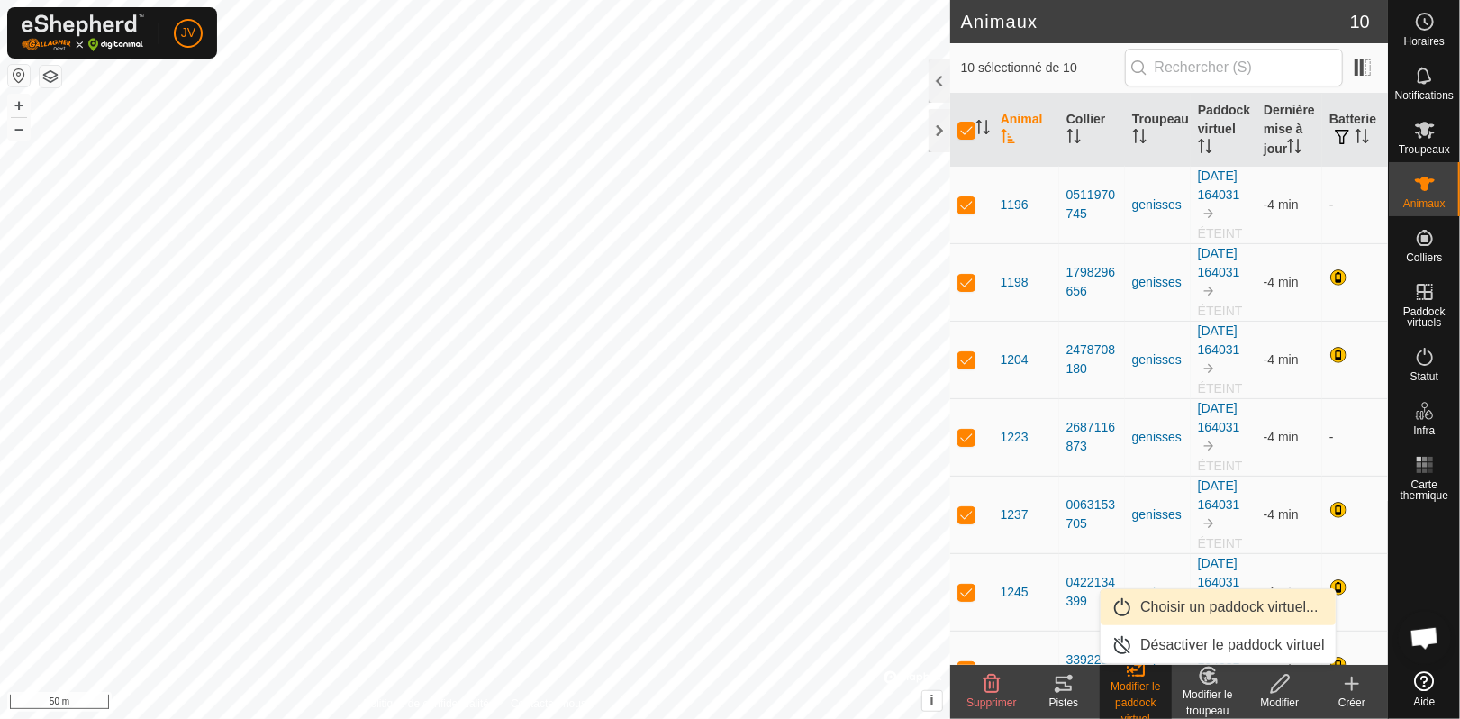
click at [1194, 602] on link "Choisir un paddock virtuel..." at bounding box center [1218, 607] width 235 height 36
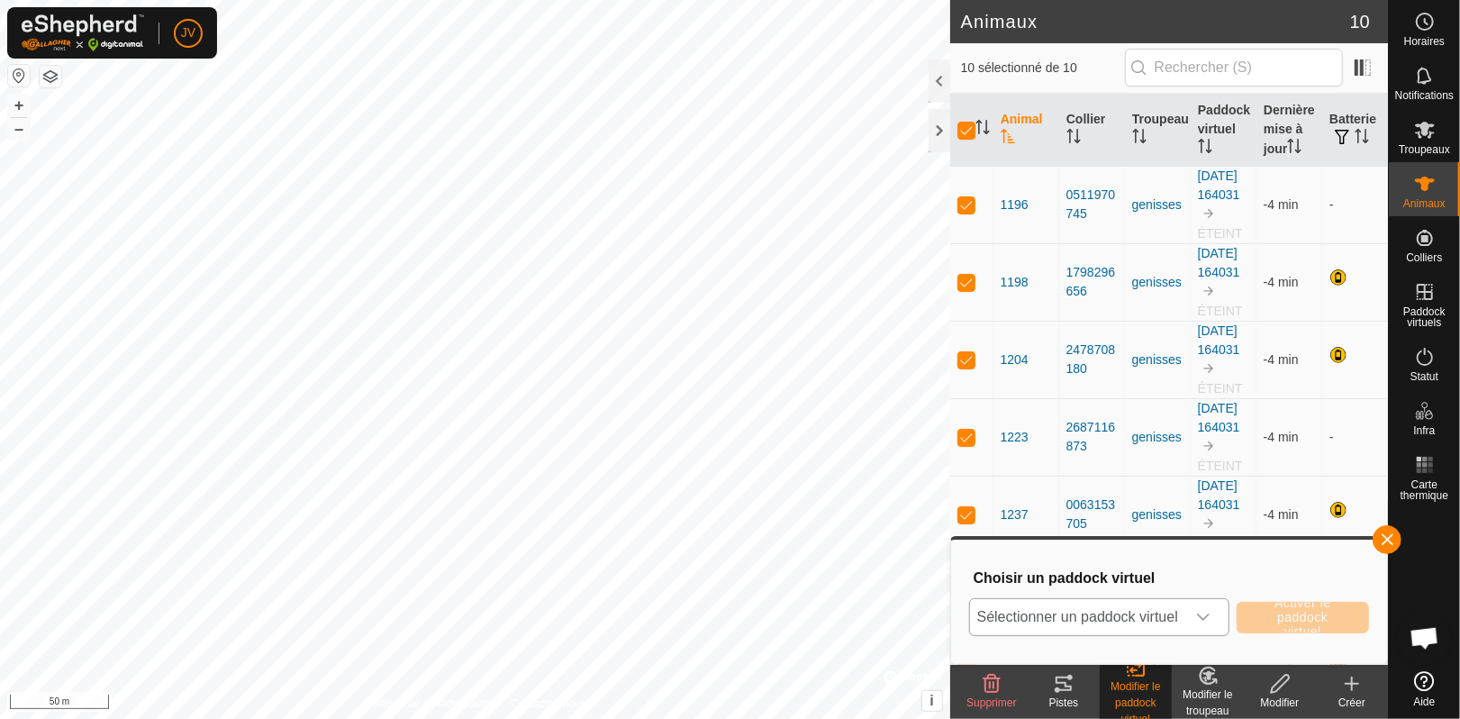
click at [1203, 620] on icon "dropdown trigger" at bounding box center [1203, 617] width 14 height 14
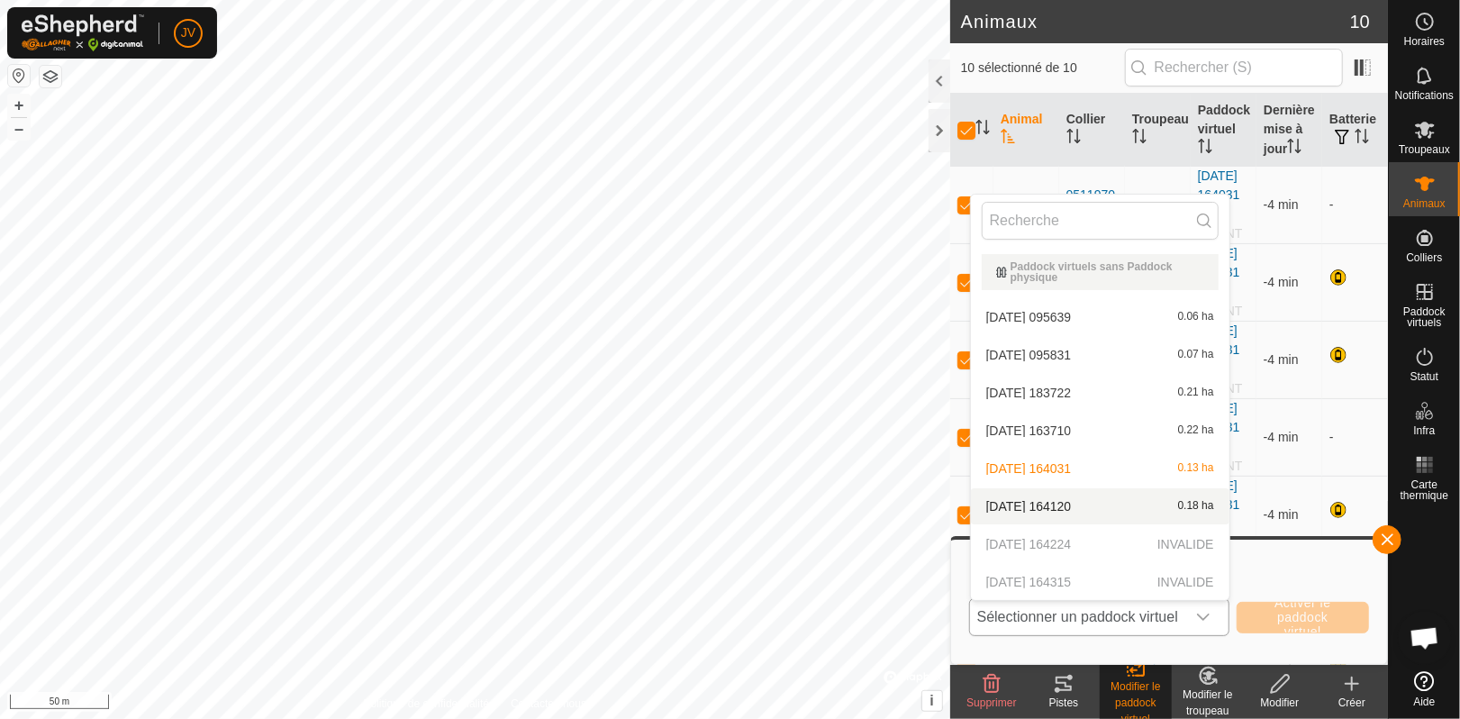
click at [1060, 509] on li "[DATE] 164120 0.18 ha" at bounding box center [1100, 506] width 259 height 36
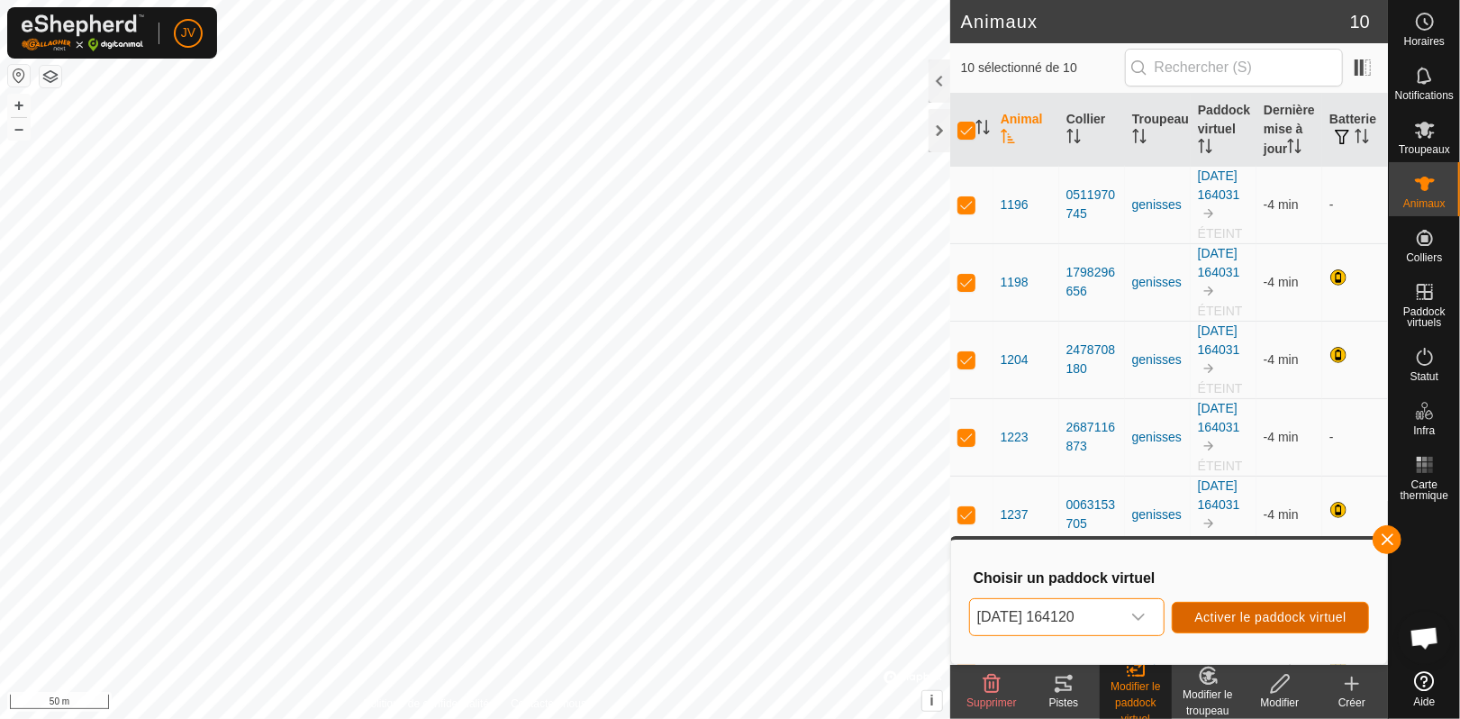
click at [1236, 612] on span "Activer le paddock virtuel" at bounding box center [1271, 617] width 152 height 14
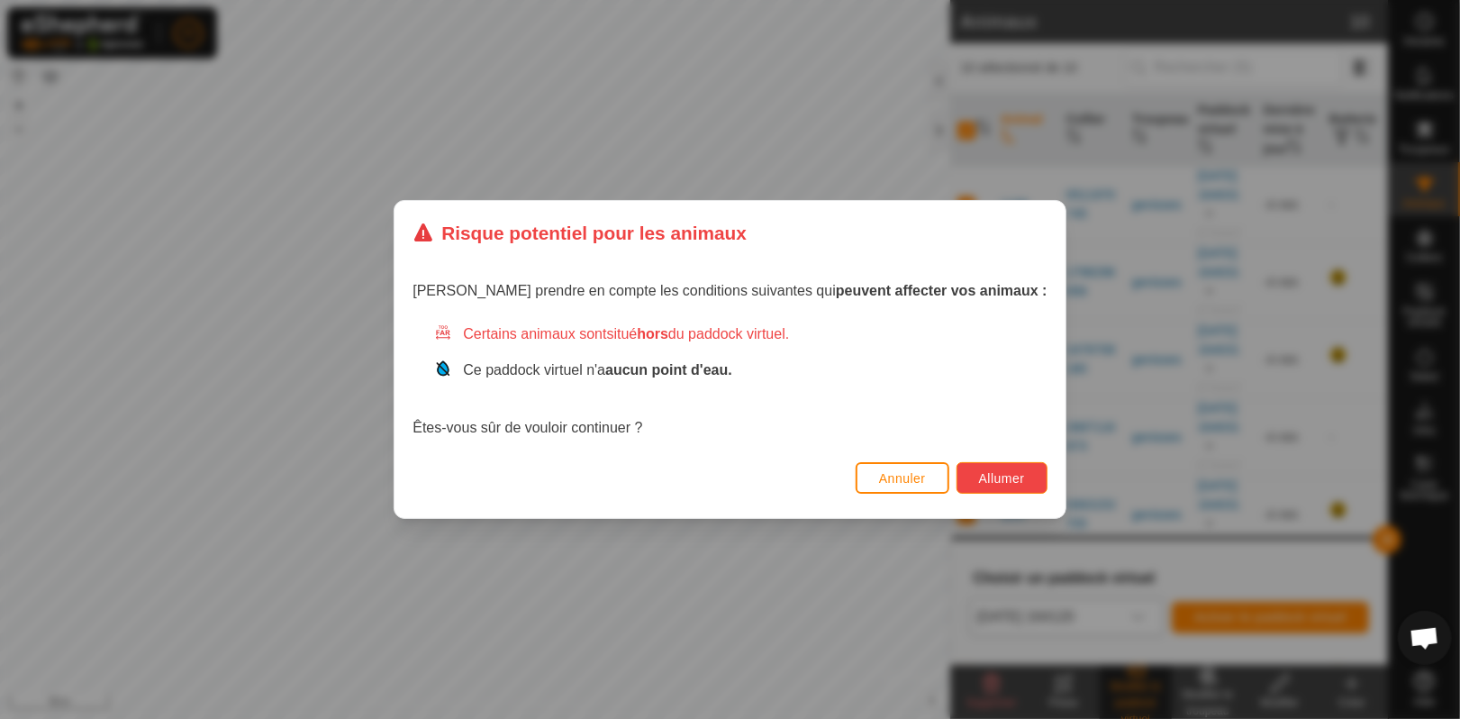
click at [979, 479] on span "Allumer" at bounding box center [1002, 478] width 46 height 14
